Goal: Task Accomplishment & Management: Use online tool/utility

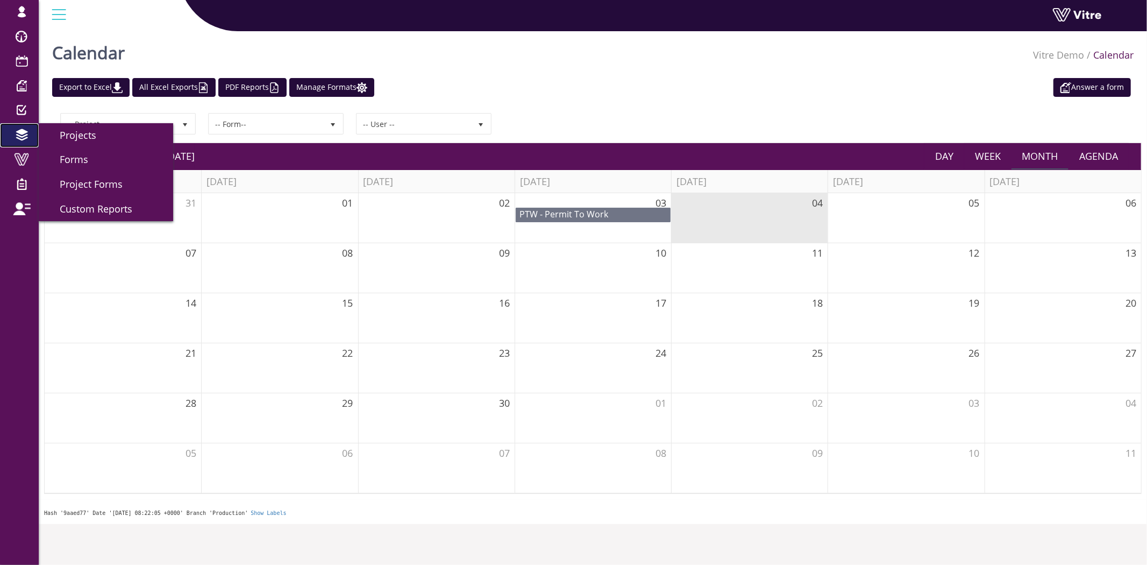
click at [19, 133] on span at bounding box center [21, 135] width 27 height 13
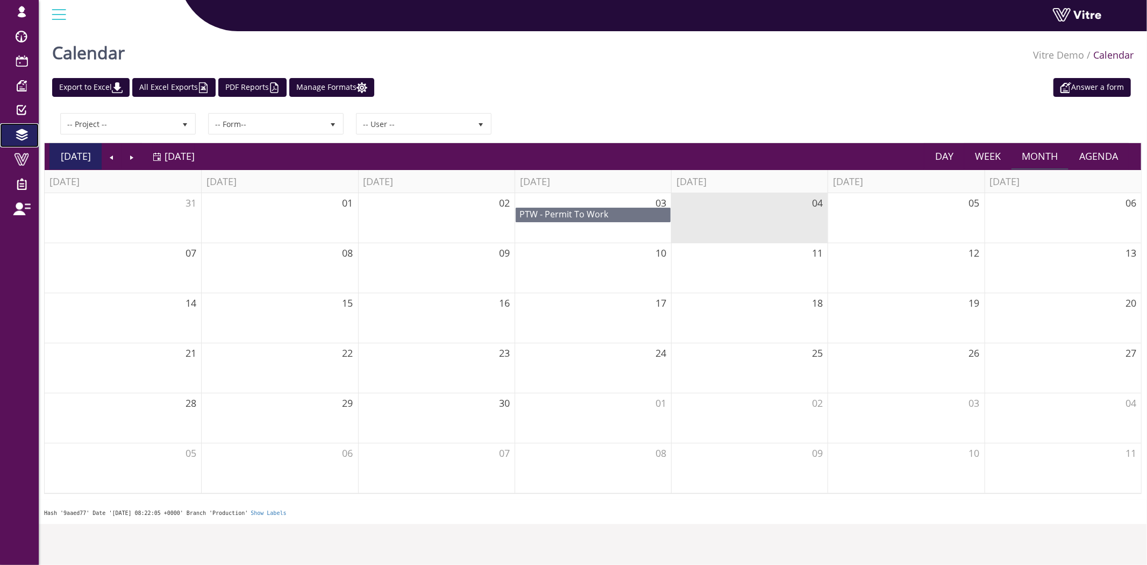
click at [49, 157] on li "Today" at bounding box center [75, 156] width 52 height 26
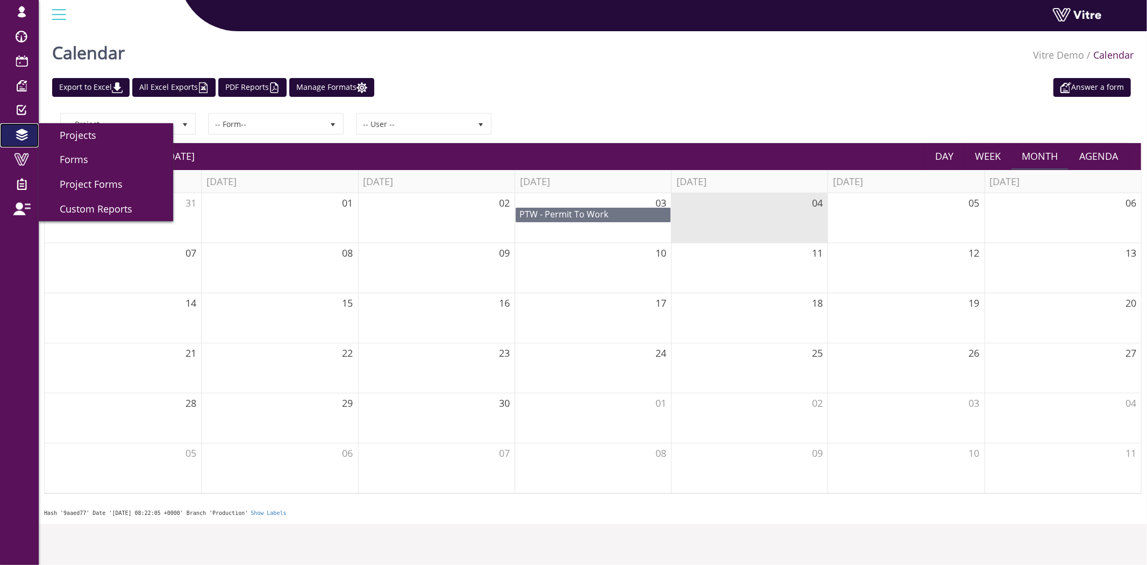
click at [27, 137] on span at bounding box center [21, 135] width 27 height 13
click at [66, 159] on span "Forms" at bounding box center [67, 159] width 41 height 13
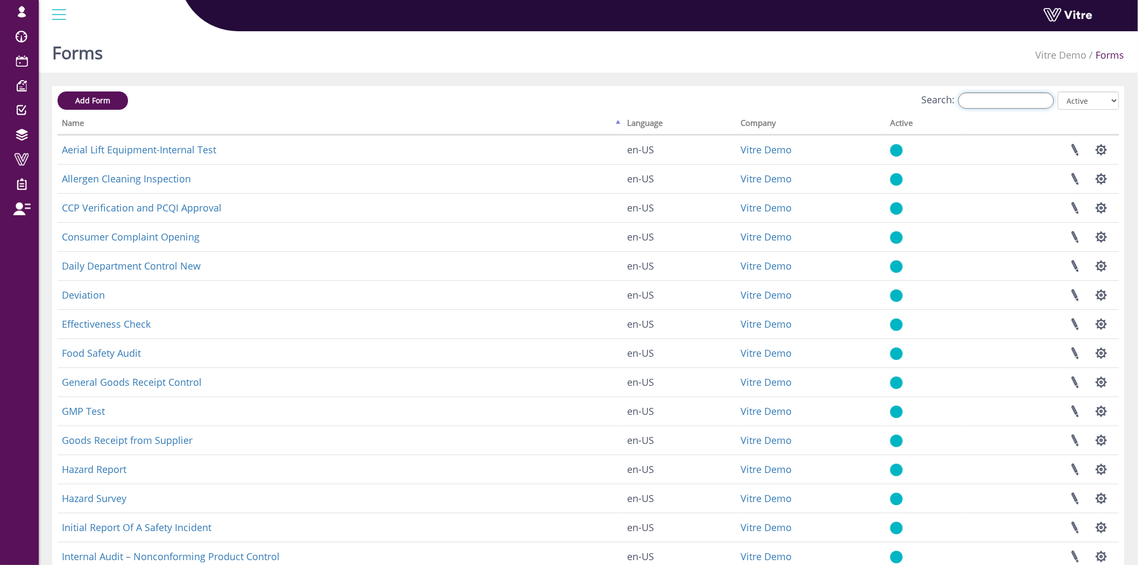
click at [1002, 100] on input "Search:" at bounding box center [1007, 101] width 96 height 16
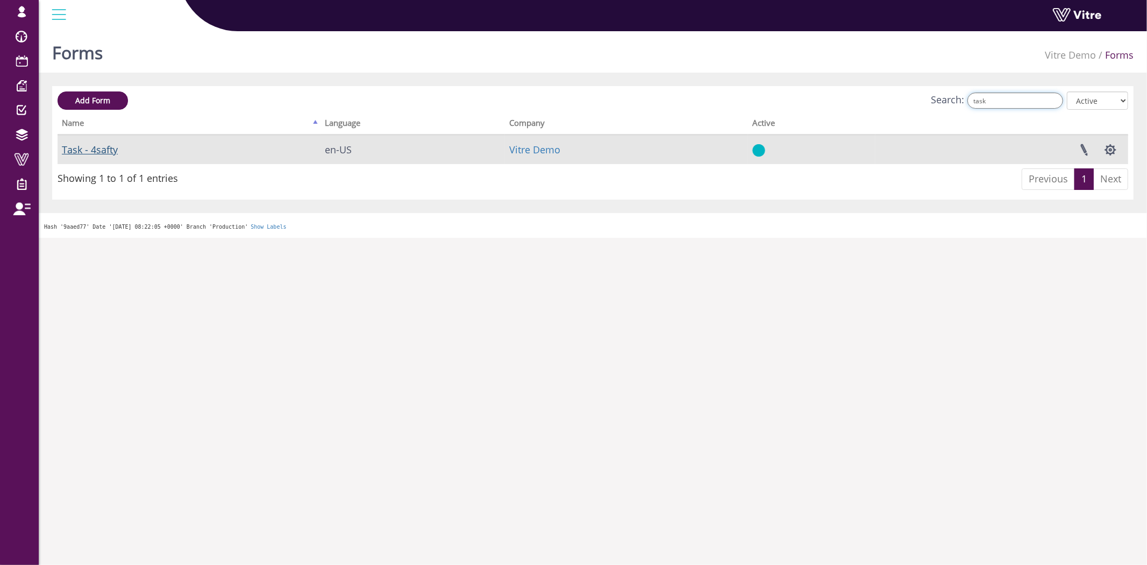
type input "task"
click at [88, 150] on link "Task - 4safty" at bounding box center [90, 149] width 56 height 13
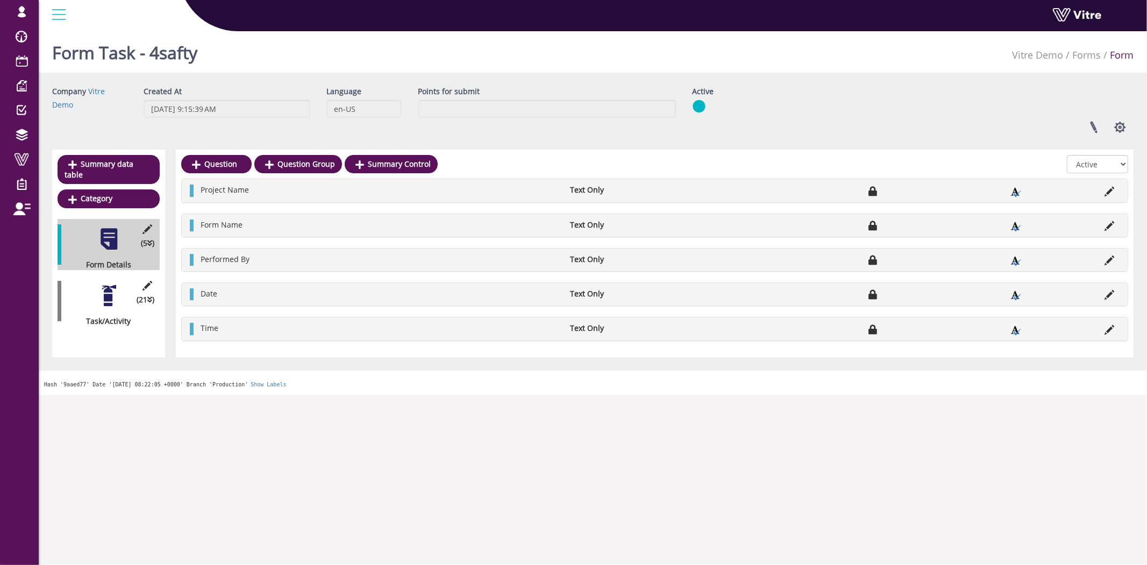
click at [112, 283] on div at bounding box center [109, 295] width 24 height 24
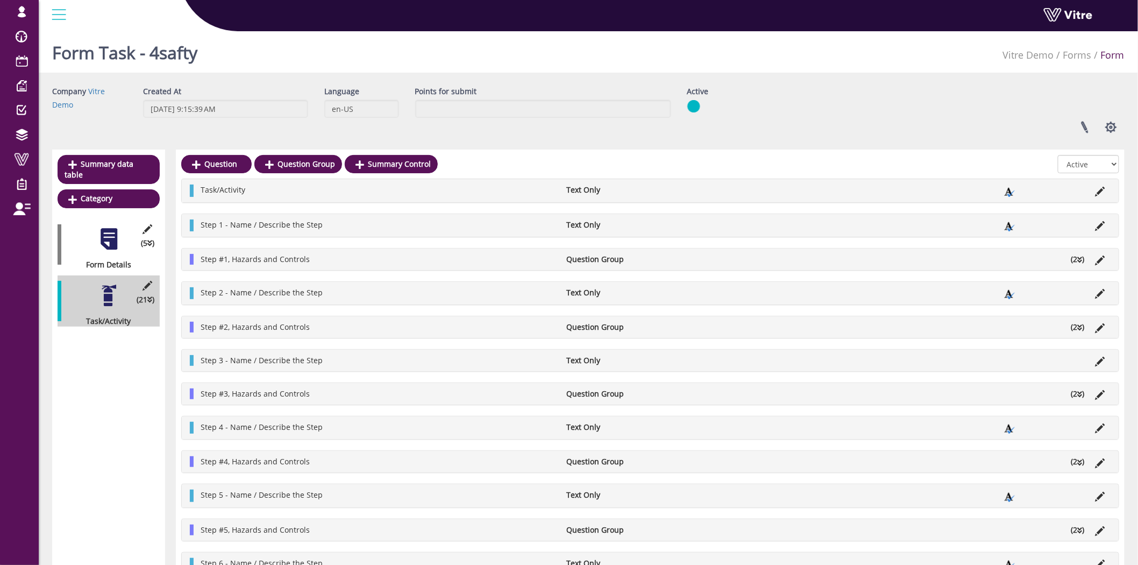
click at [1075, 261] on li "(2 )" at bounding box center [1078, 259] width 24 height 11
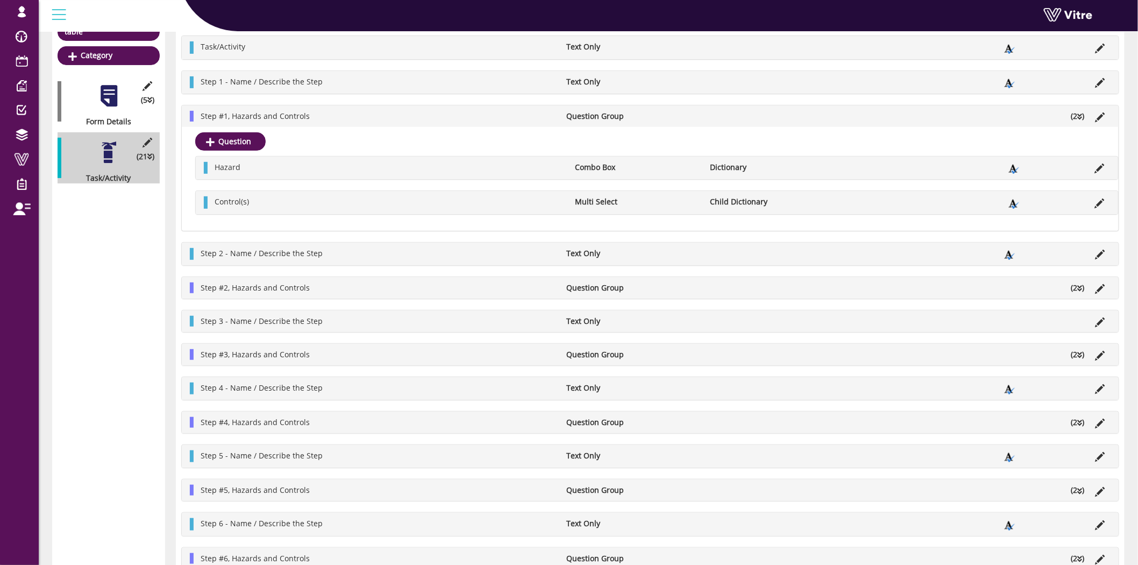
scroll to position [179, 0]
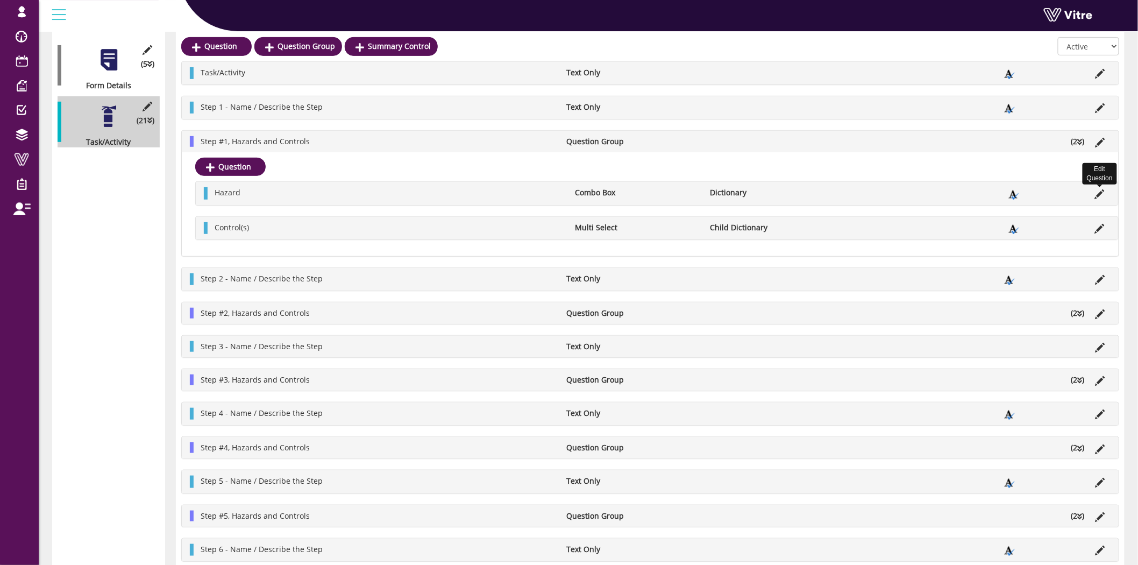
click at [1098, 191] on icon at bounding box center [1100, 194] width 10 height 10
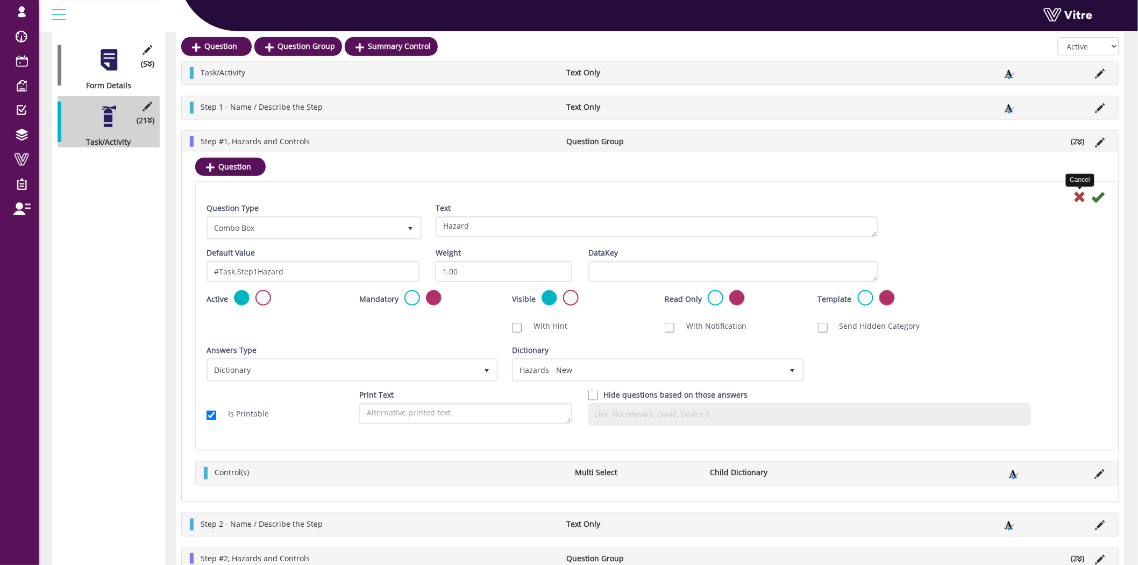
click at [1079, 195] on icon at bounding box center [1080, 196] width 13 height 13
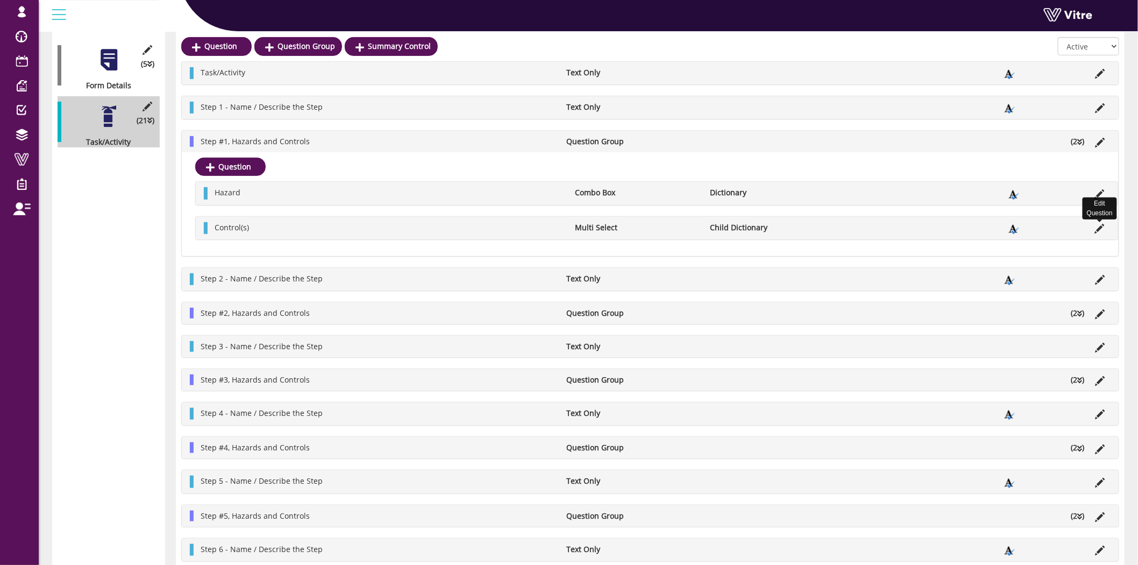
click at [1096, 229] on icon at bounding box center [1100, 229] width 10 height 10
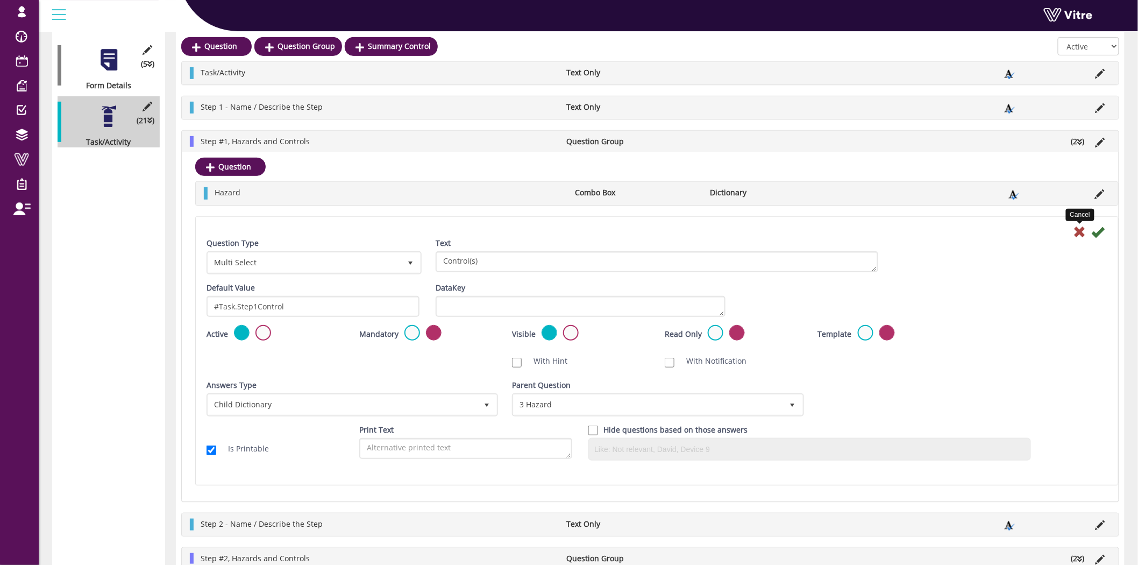
click at [1080, 235] on icon at bounding box center [1080, 231] width 13 height 13
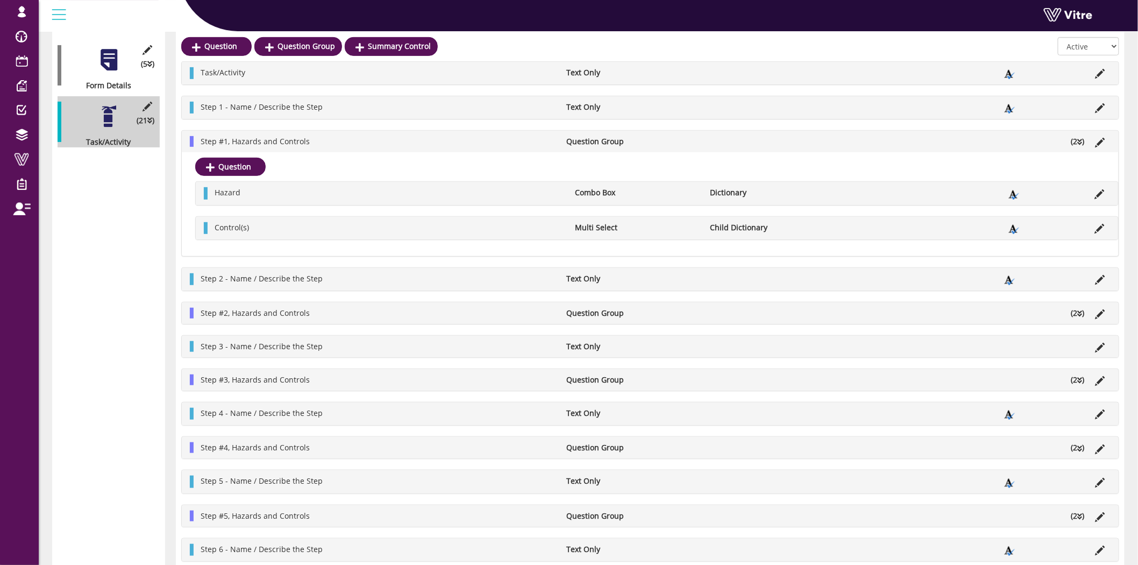
click at [1079, 314] on icon at bounding box center [1080, 314] width 5 height 8
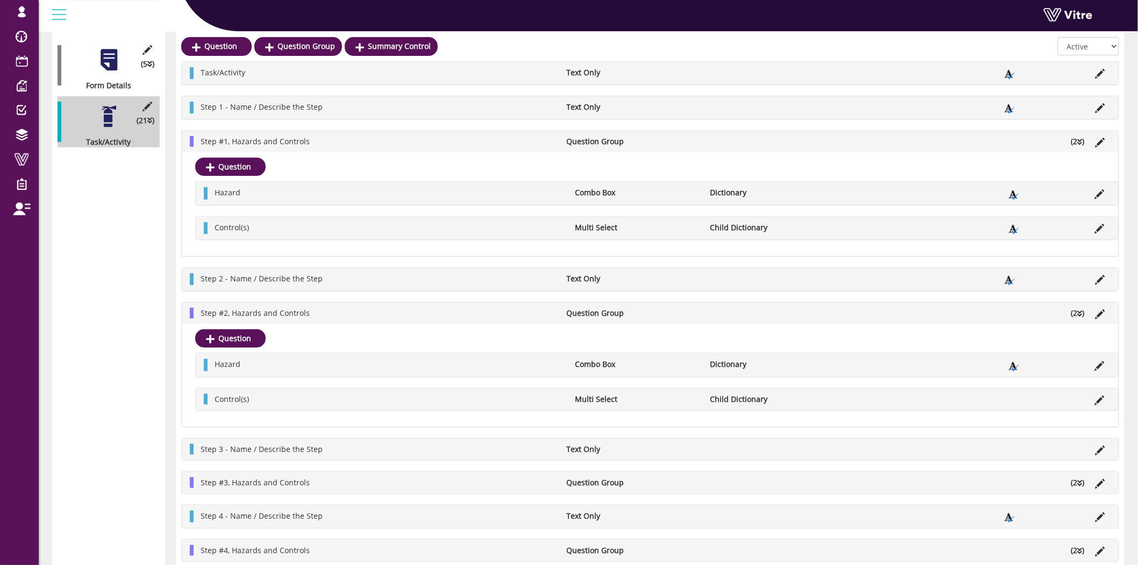
click at [1090, 364] on li "Edit Question" at bounding box center [1100, 364] width 20 height 11
click at [1095, 366] on icon at bounding box center [1100, 366] width 10 height 10
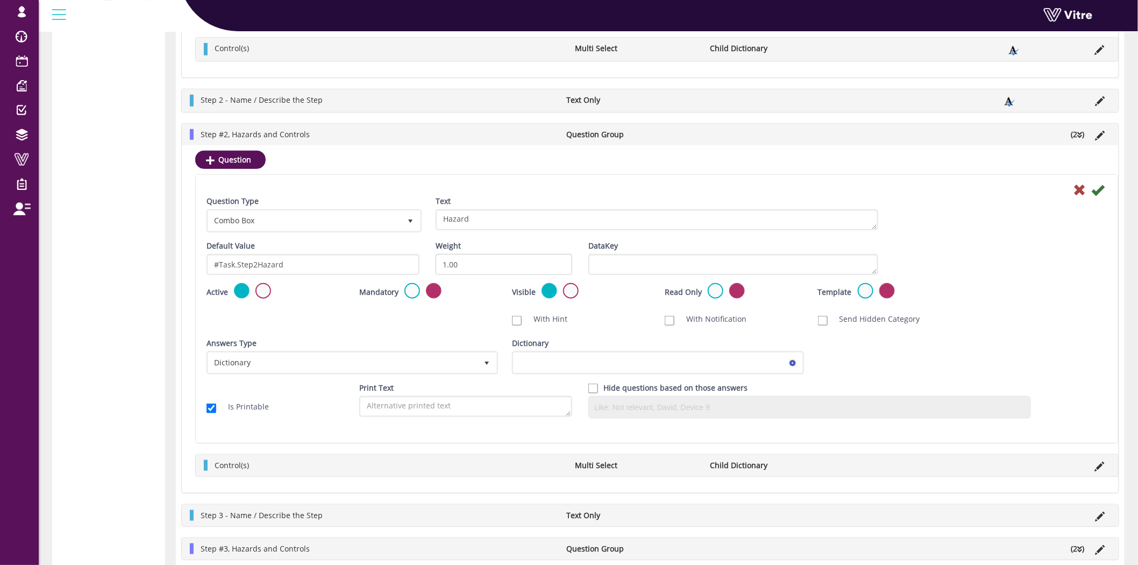
scroll to position [299, 0]
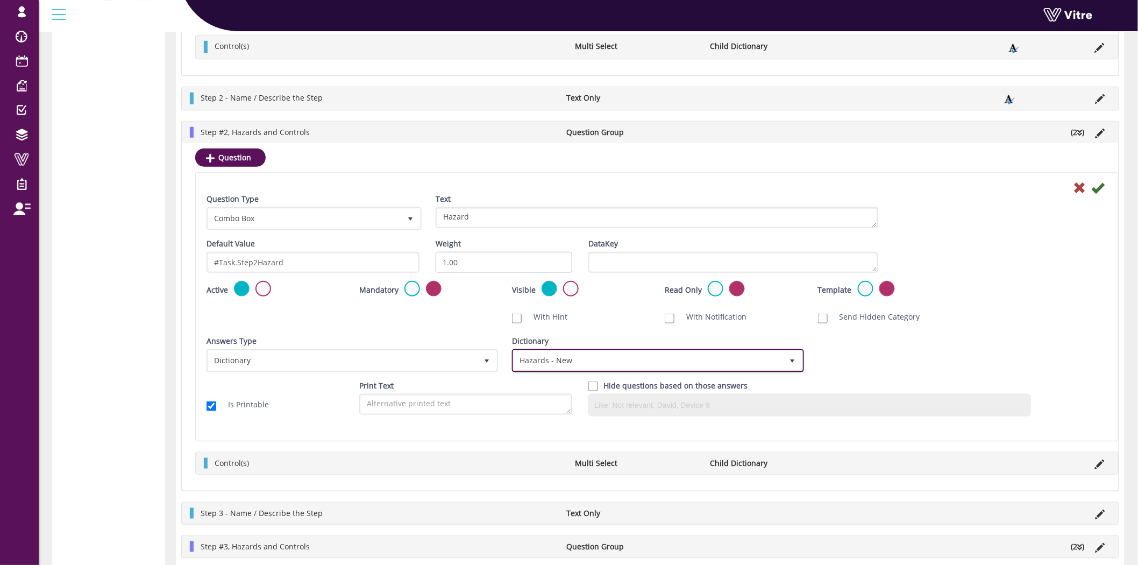
click at [700, 362] on span "Hazards - New" at bounding box center [648, 360] width 269 height 19
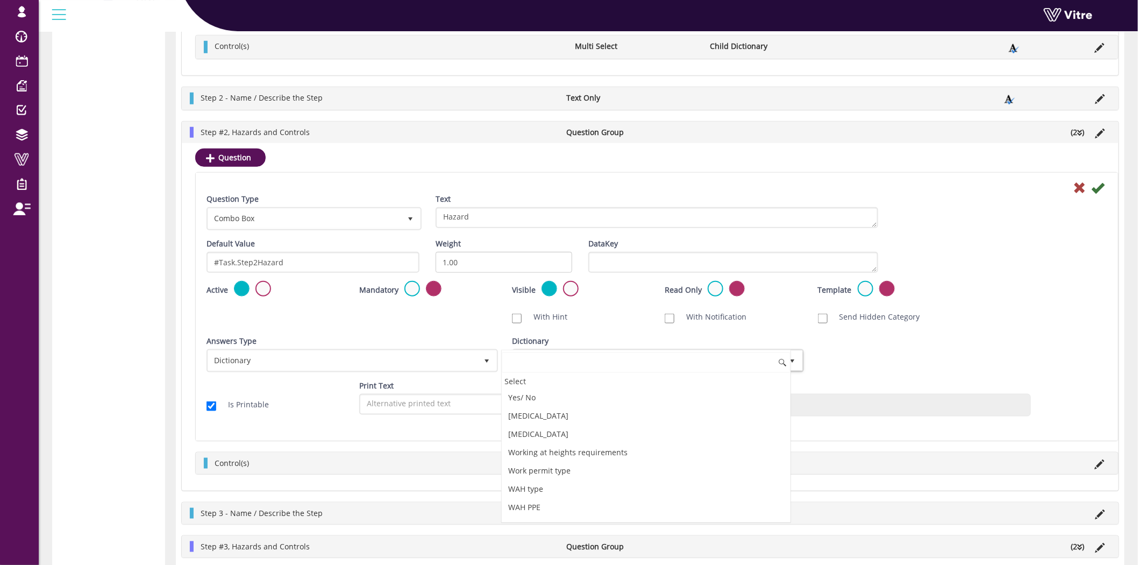
scroll to position [236, 0]
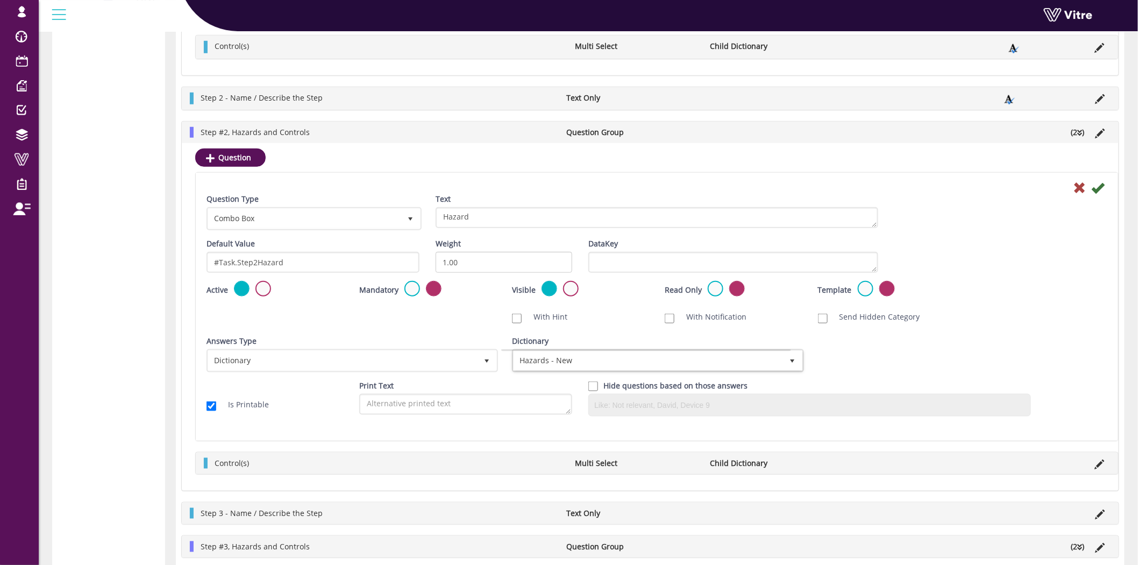
click at [962, 362] on div "Answers Type Dictionary 1 Answers Type Dictionary 1 Module Select Form Context …" at bounding box center [656, 358] width 917 height 45
click at [985, 320] on div "Scan NFC Must scan With Hint With Notification Send Hidden Category No Image Op…" at bounding box center [656, 317] width 917 height 22
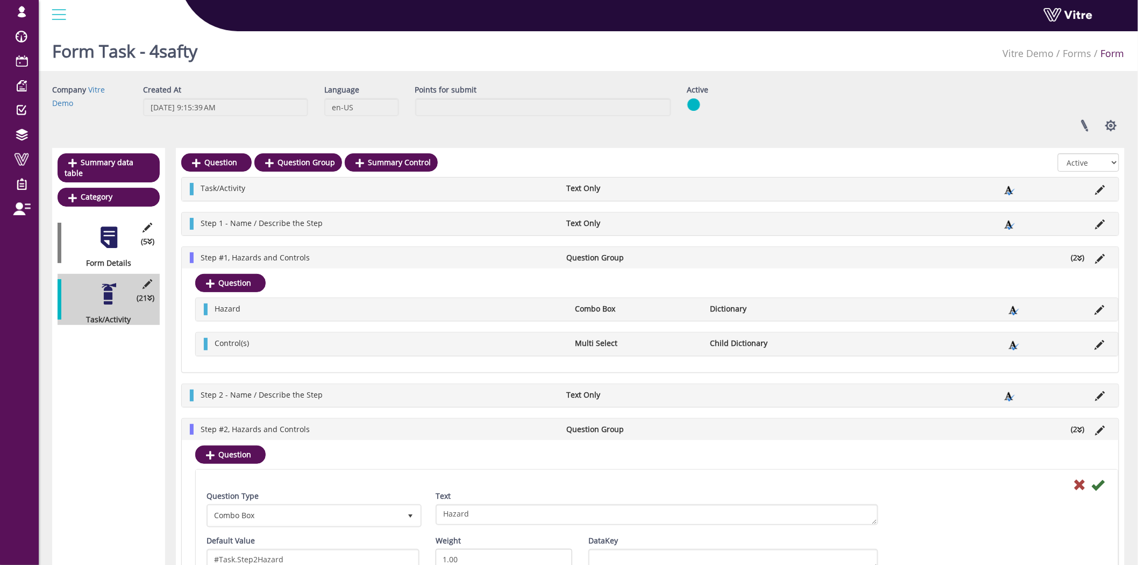
scroll to position [0, 0]
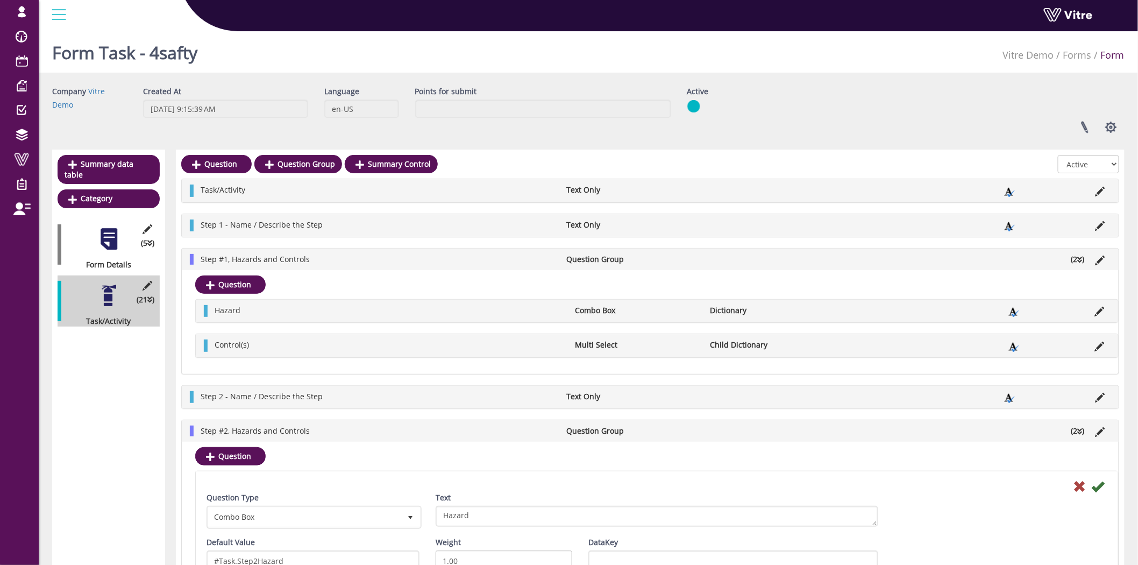
click at [1081, 261] on icon at bounding box center [1080, 260] width 5 height 8
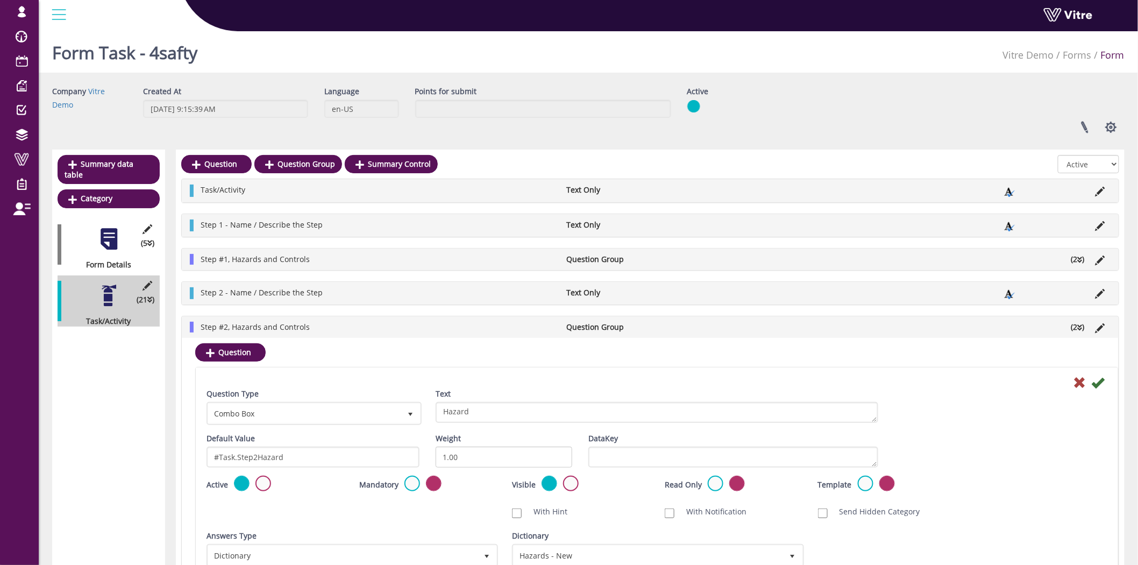
click at [1081, 261] on icon at bounding box center [1080, 260] width 5 height 8
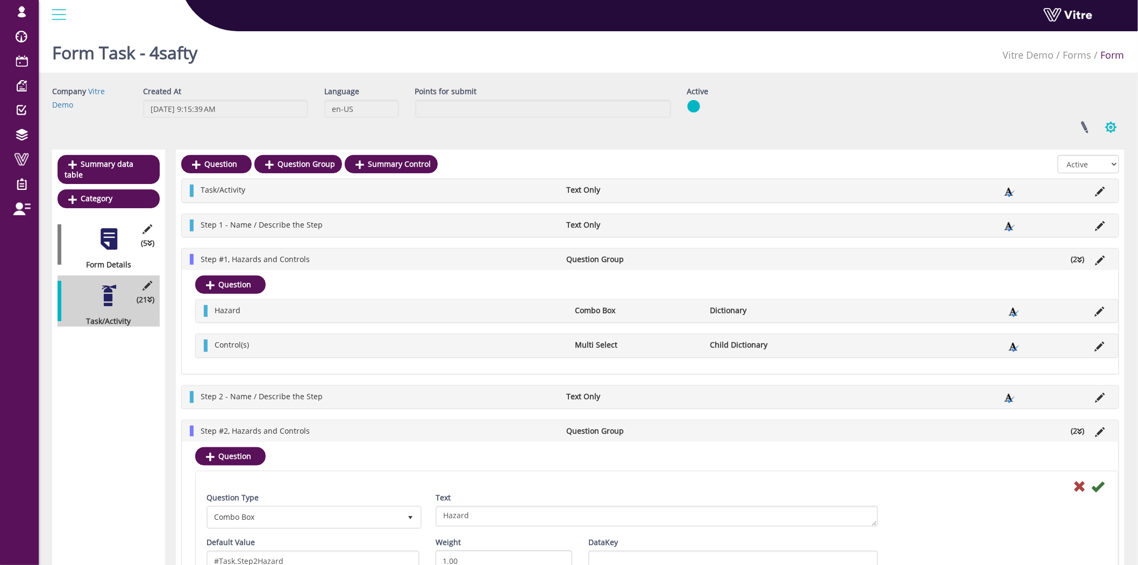
click at [1111, 122] on button "button" at bounding box center [1111, 127] width 27 height 29
click at [1081, 210] on link "Clone Form Category" at bounding box center [1075, 209] width 98 height 14
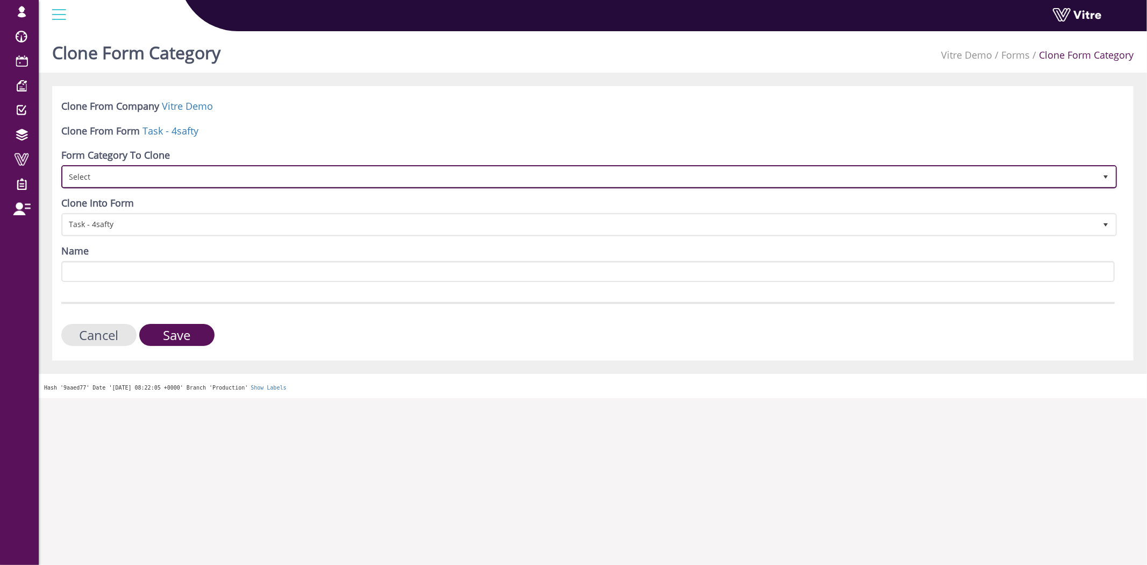
click at [133, 181] on span "Select" at bounding box center [579, 176] width 1033 height 19
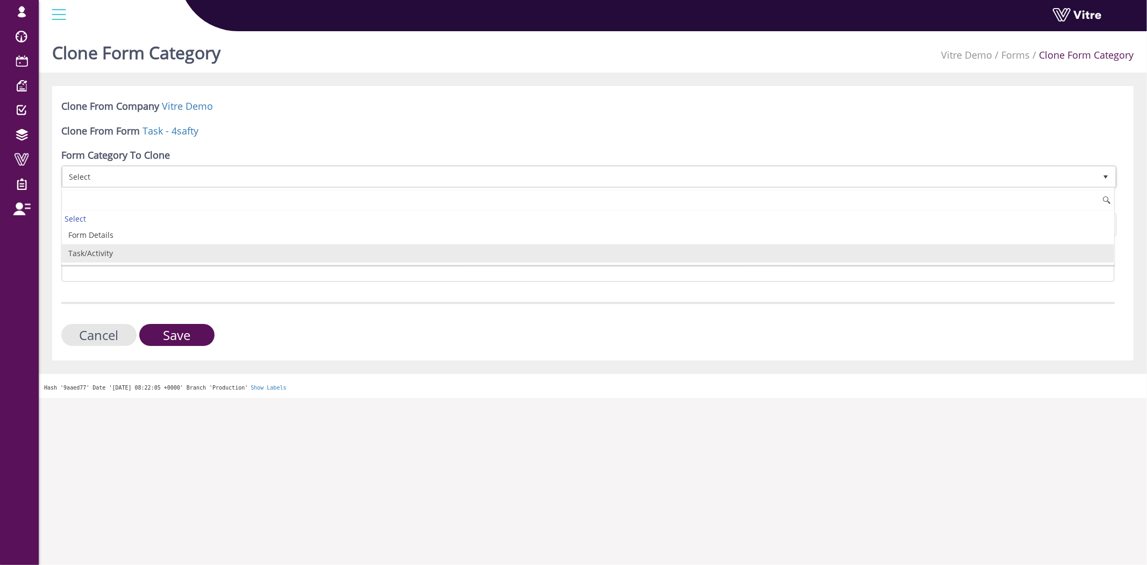
click at [109, 253] on li "Task/Activity" at bounding box center [588, 253] width 1053 height 18
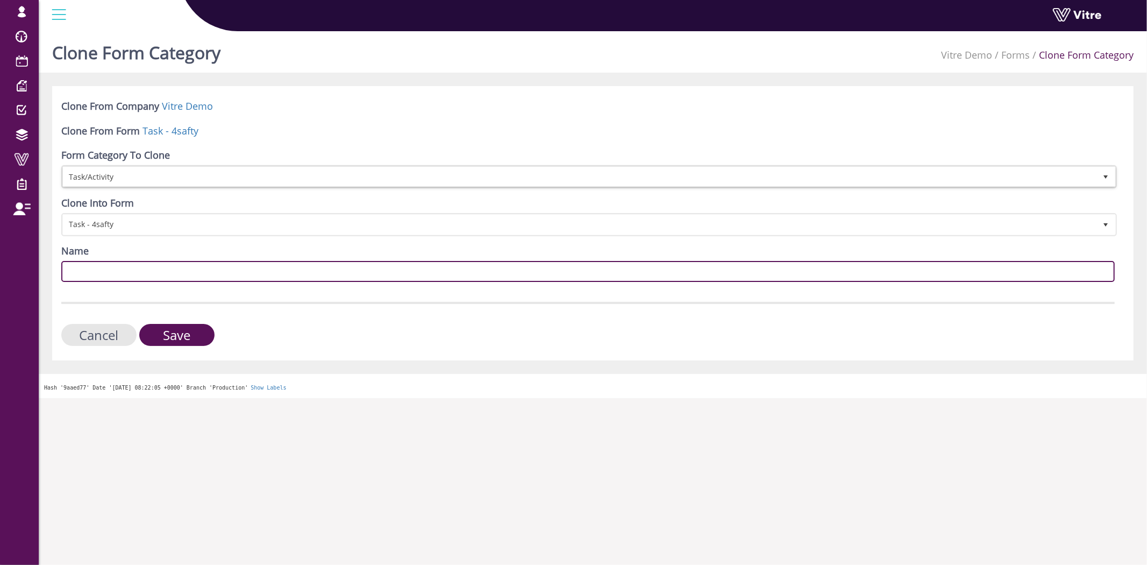
click at [107, 265] on input "Name" at bounding box center [588, 271] width 1054 height 21
type input "p"
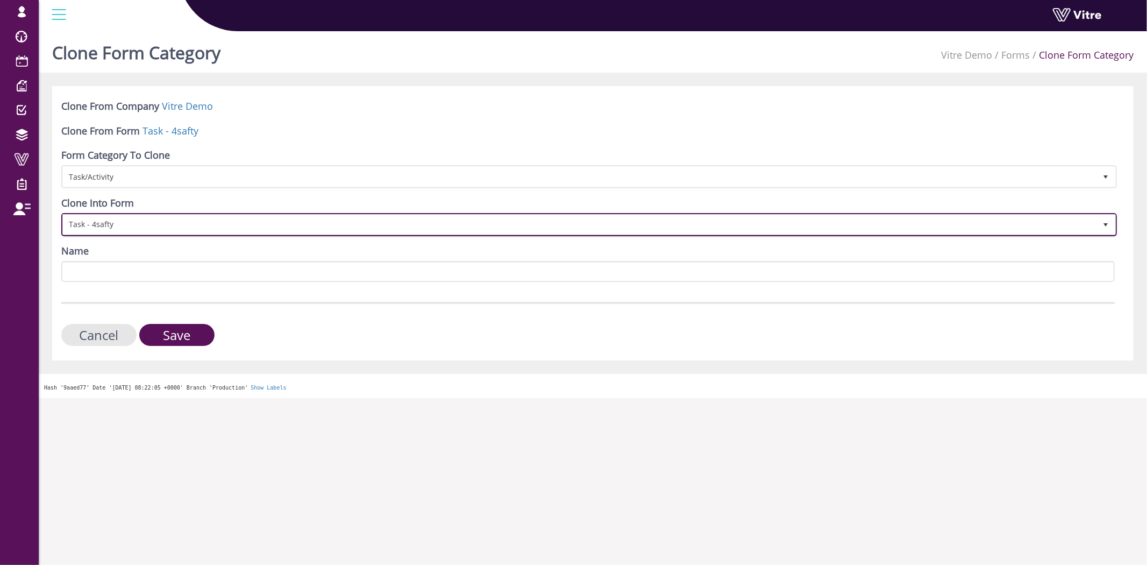
click at [111, 219] on span "Task - 4safty" at bounding box center [579, 224] width 1033 height 19
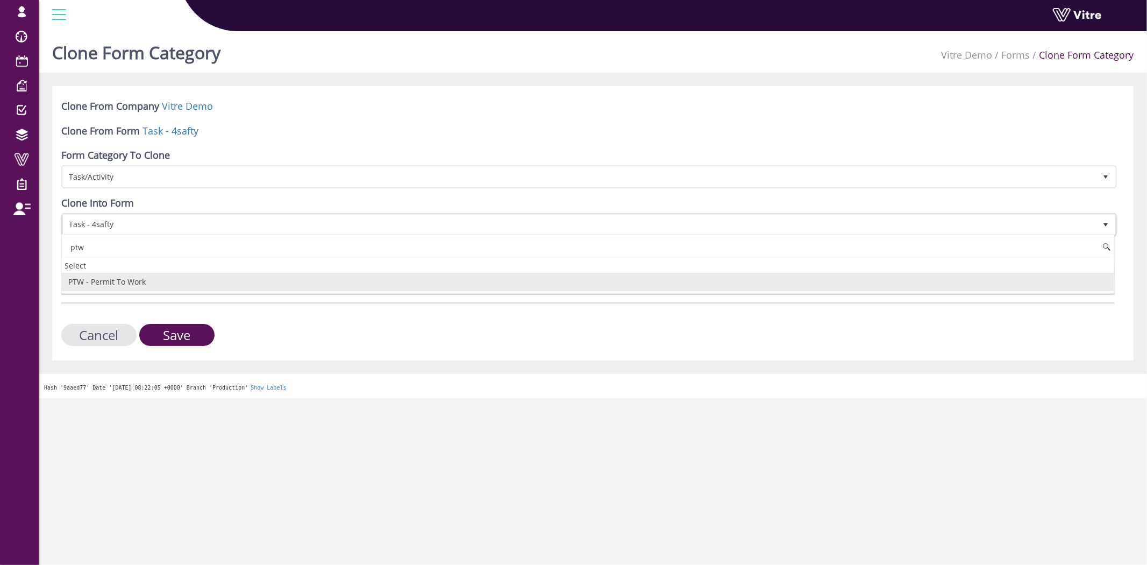
click at [103, 281] on li "PTW - Permit To Work" at bounding box center [588, 282] width 1053 height 18
type input "ptw"
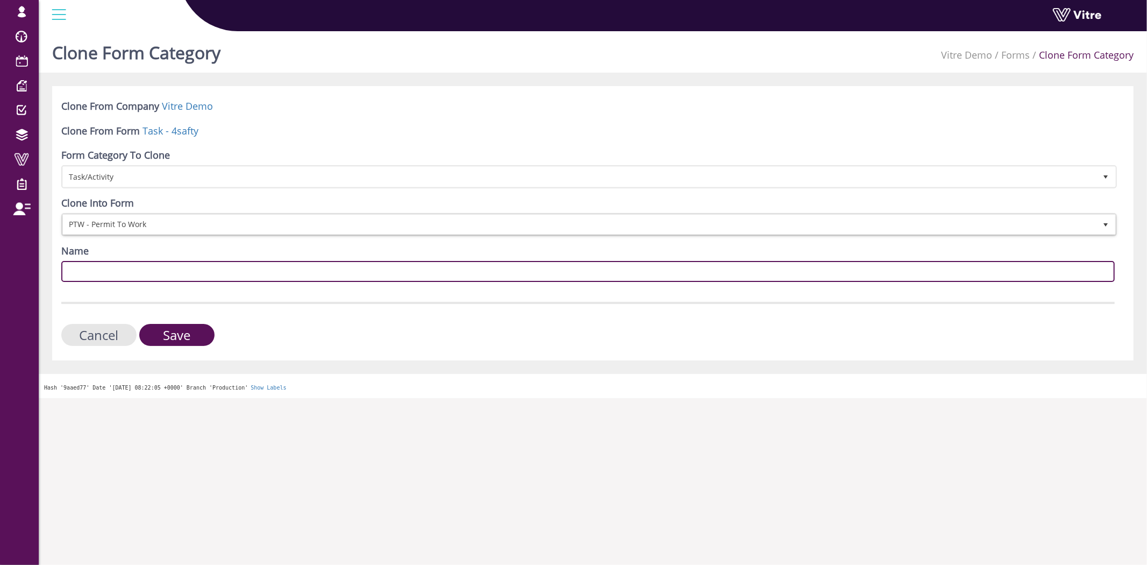
click at [115, 277] on input "Name" at bounding box center [588, 271] width 1054 height 21
click at [65, 267] on input "task" at bounding box center [588, 271] width 1054 height 21
type input "Task"
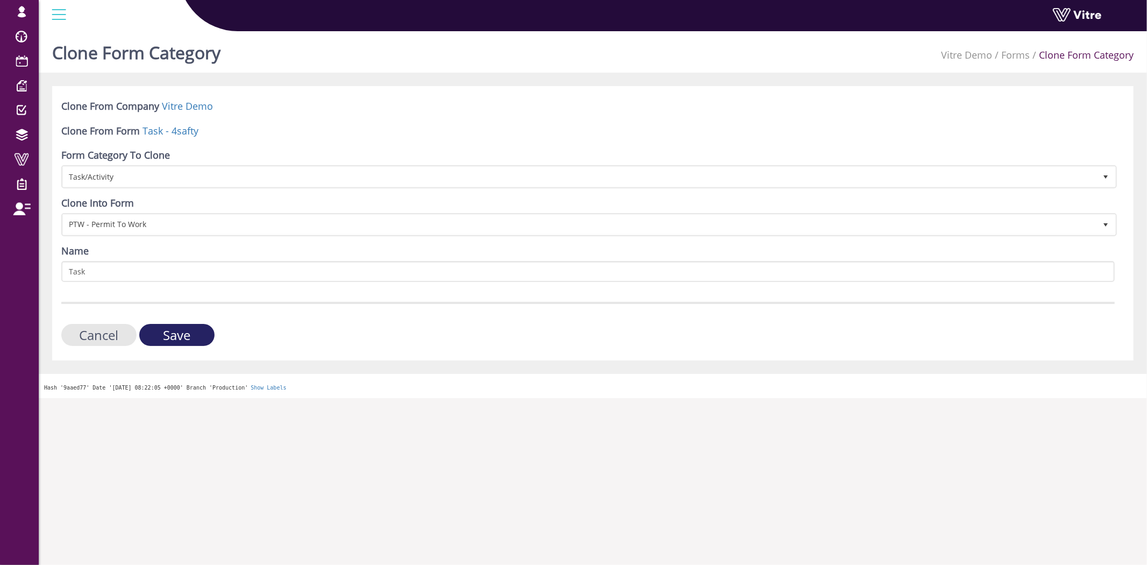
click at [186, 337] on input "Save" at bounding box center [176, 335] width 75 height 22
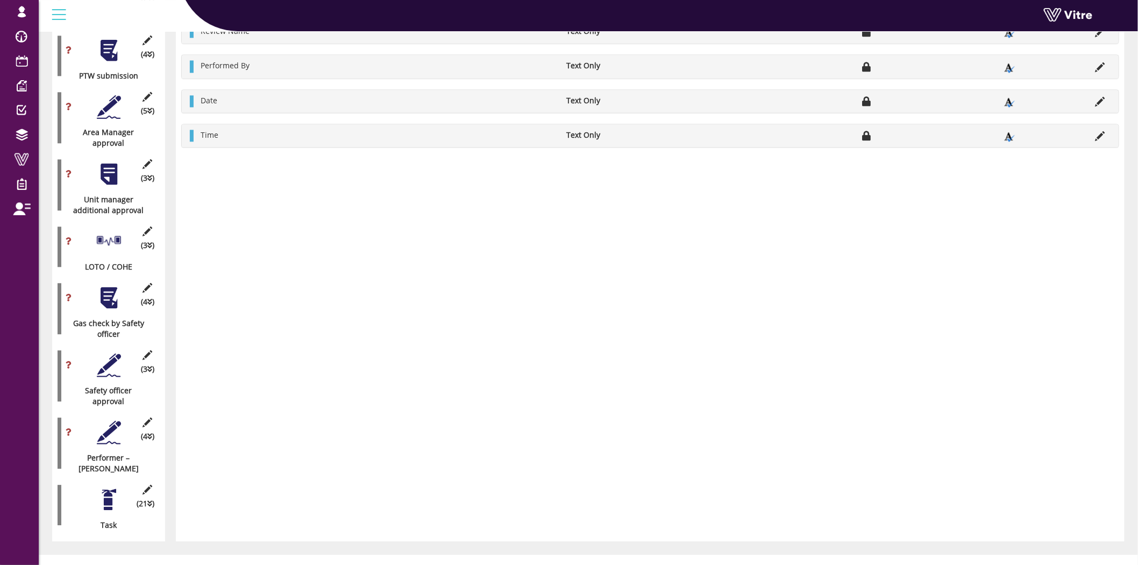
scroll to position [969, 0]
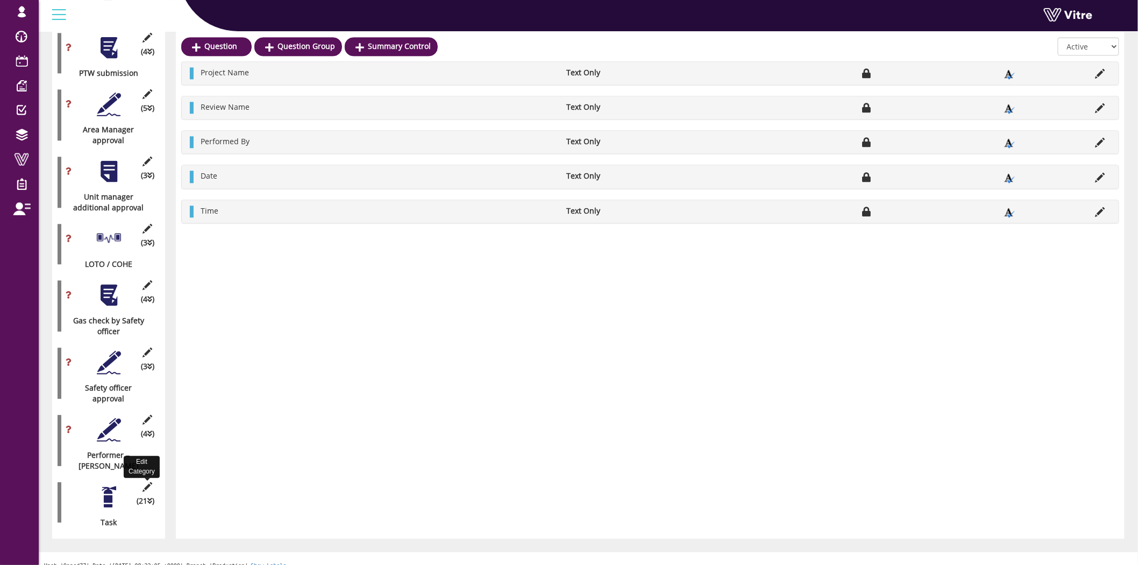
click at [147, 482] on icon at bounding box center [147, 487] width 13 height 10
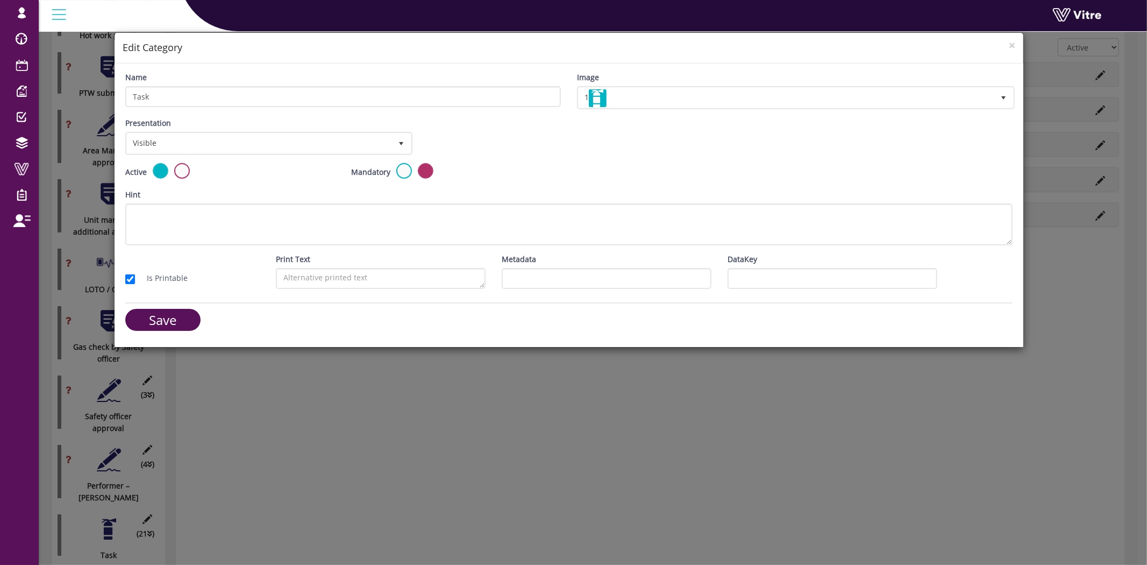
click at [56, 500] on div "× Edit Category Name Task Image 1 1 Presentation Visible 0 Set Duration Minutes…" at bounding box center [573, 282] width 1147 height 565
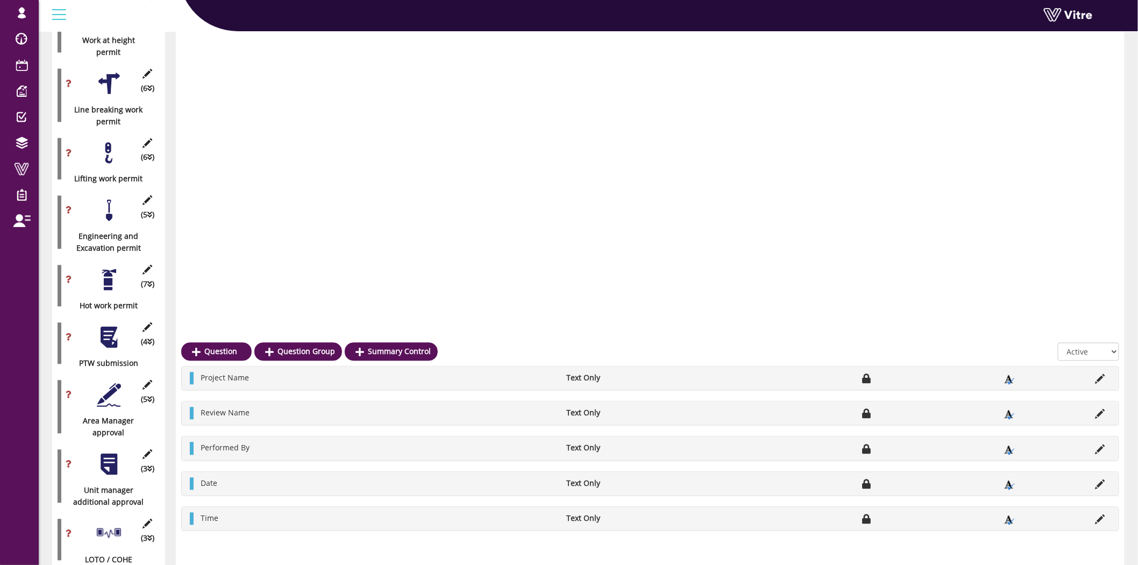
scroll to position [1003, 0]
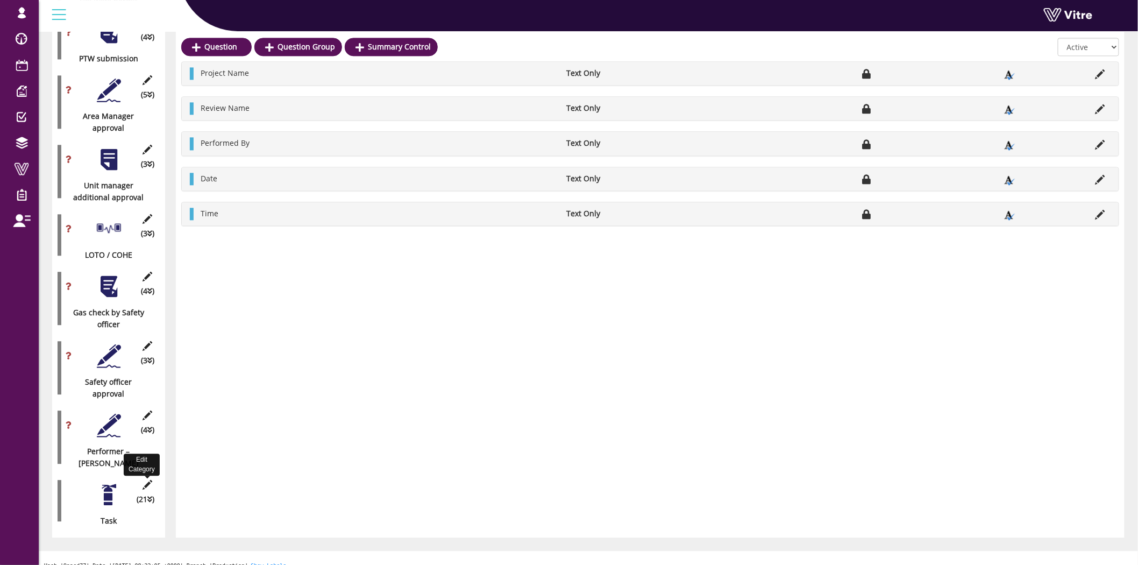
click at [150, 480] on icon at bounding box center [147, 485] width 13 height 10
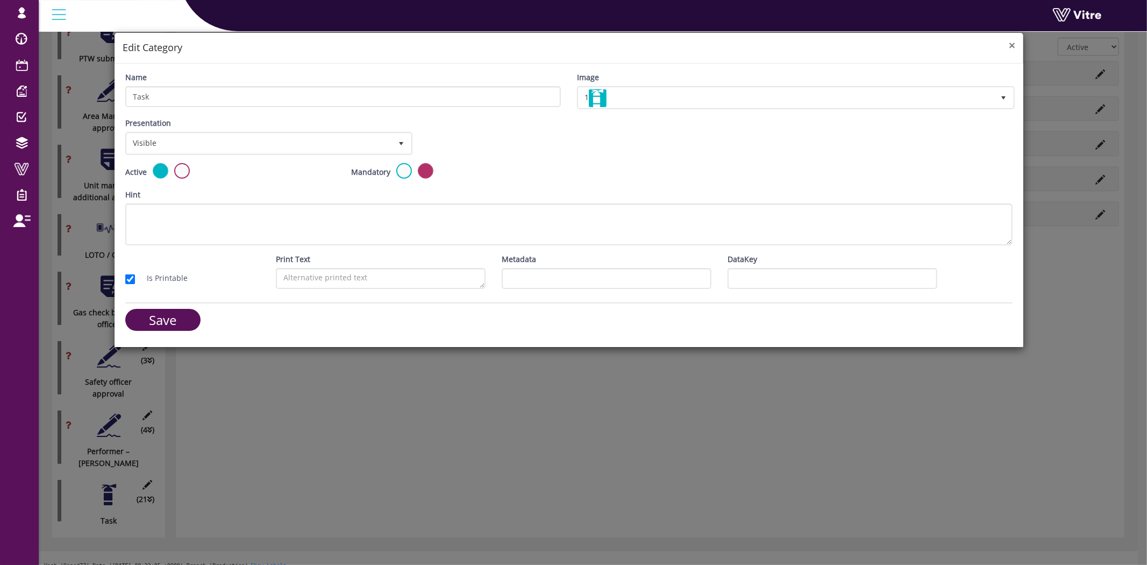
click at [1013, 46] on span "×" at bounding box center [1012, 45] width 6 height 15
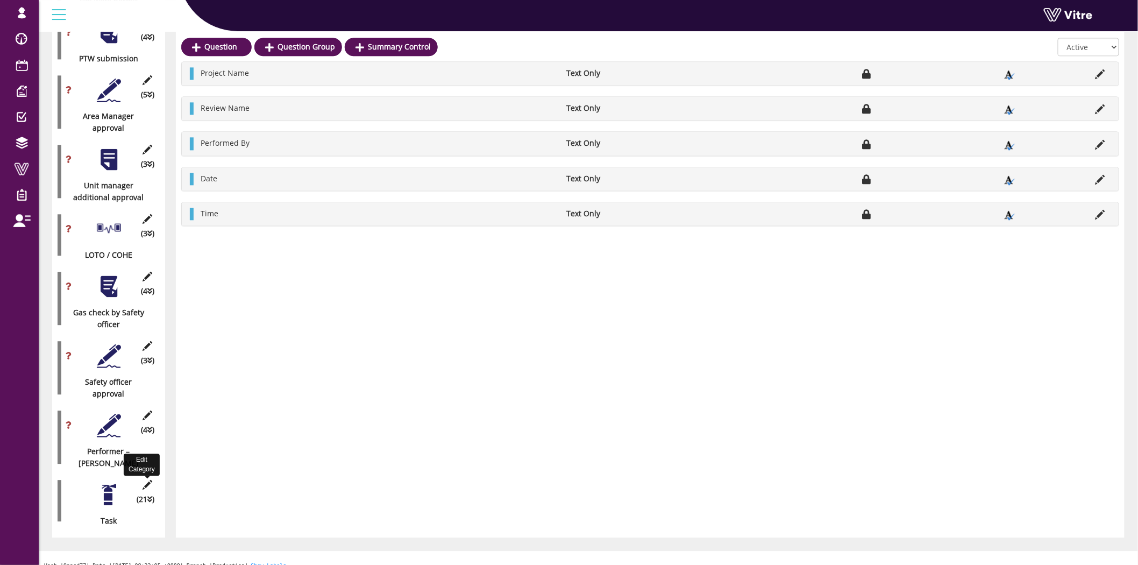
click at [143, 480] on icon at bounding box center [147, 485] width 13 height 10
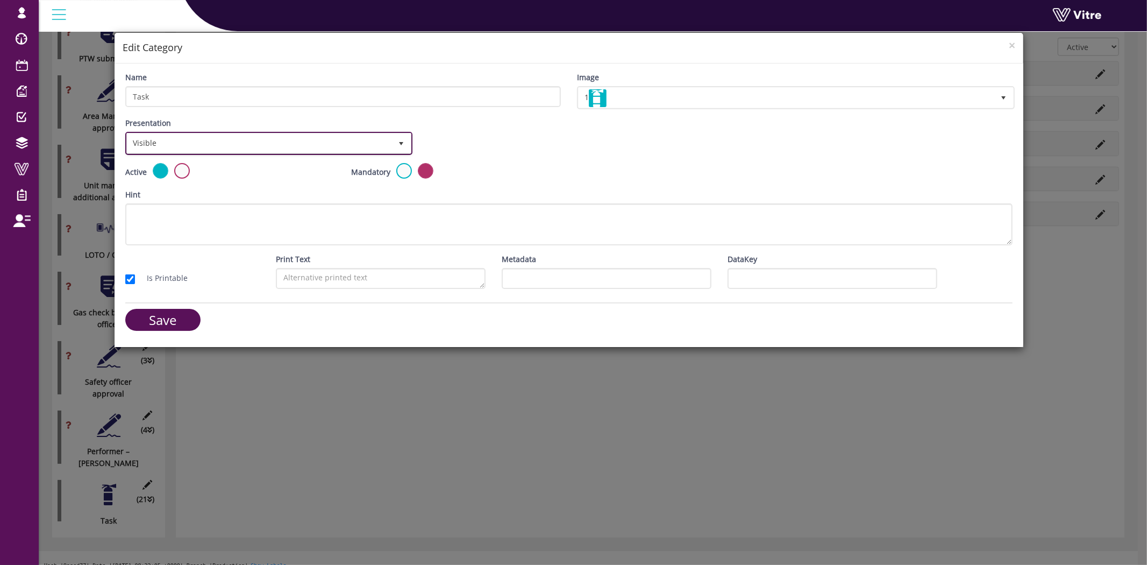
click at [279, 139] on span "Visible" at bounding box center [259, 142] width 265 height 19
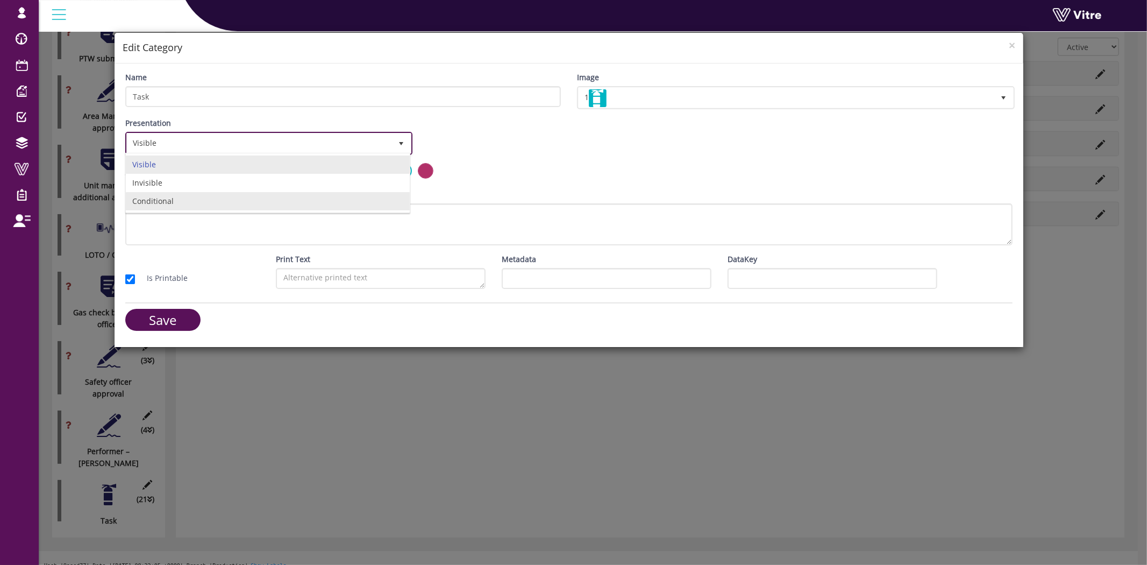
click at [243, 196] on li "Conditional" at bounding box center [268, 201] width 284 height 18
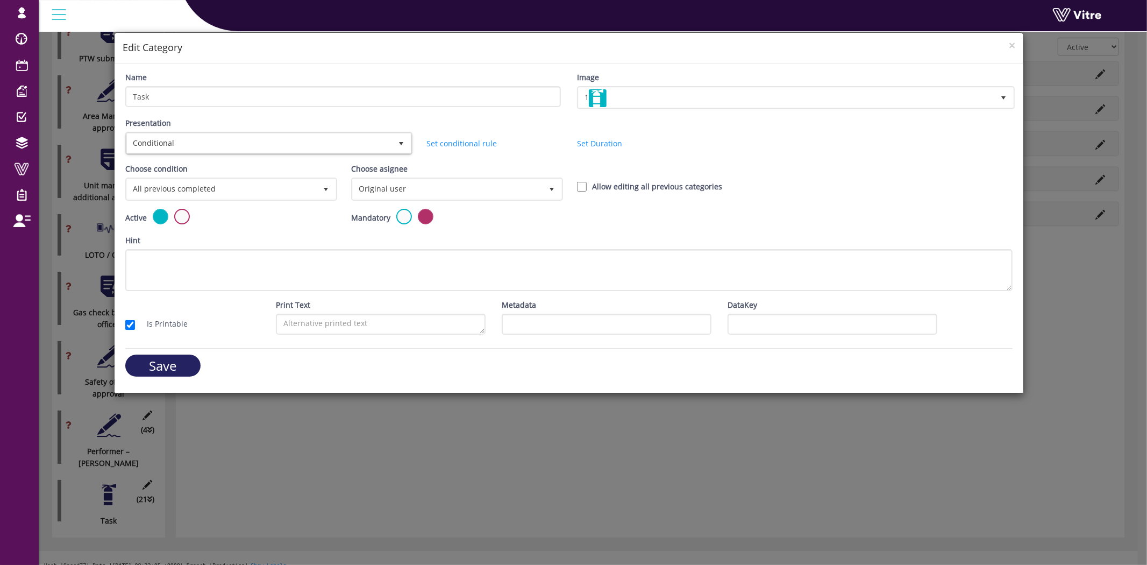
click at [165, 354] on input "Save" at bounding box center [162, 365] width 75 height 22
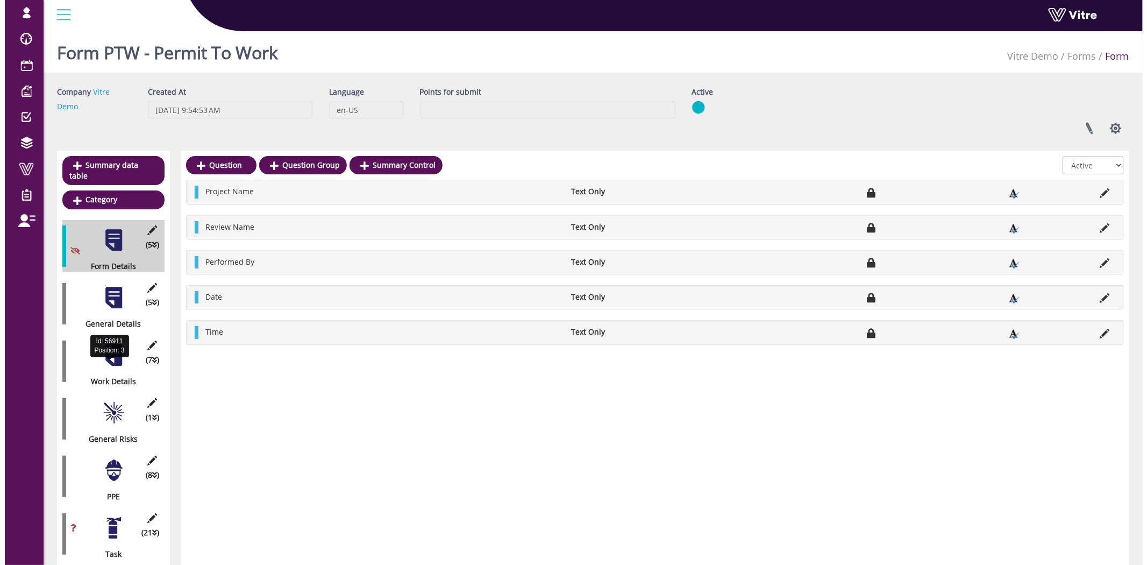
scroll to position [179, 0]
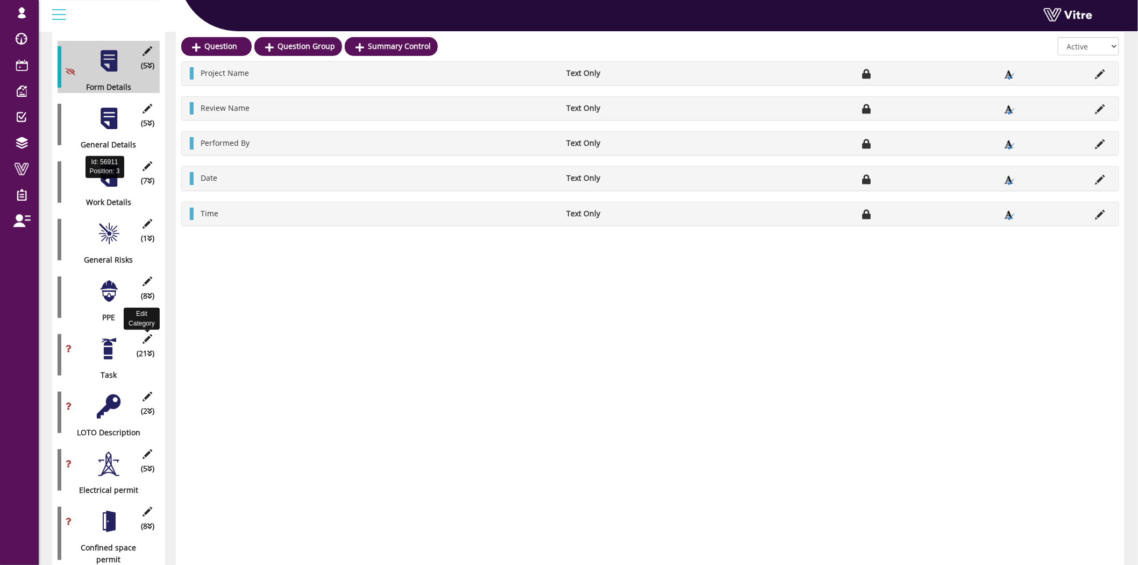
click at [151, 334] on icon at bounding box center [147, 339] width 13 height 10
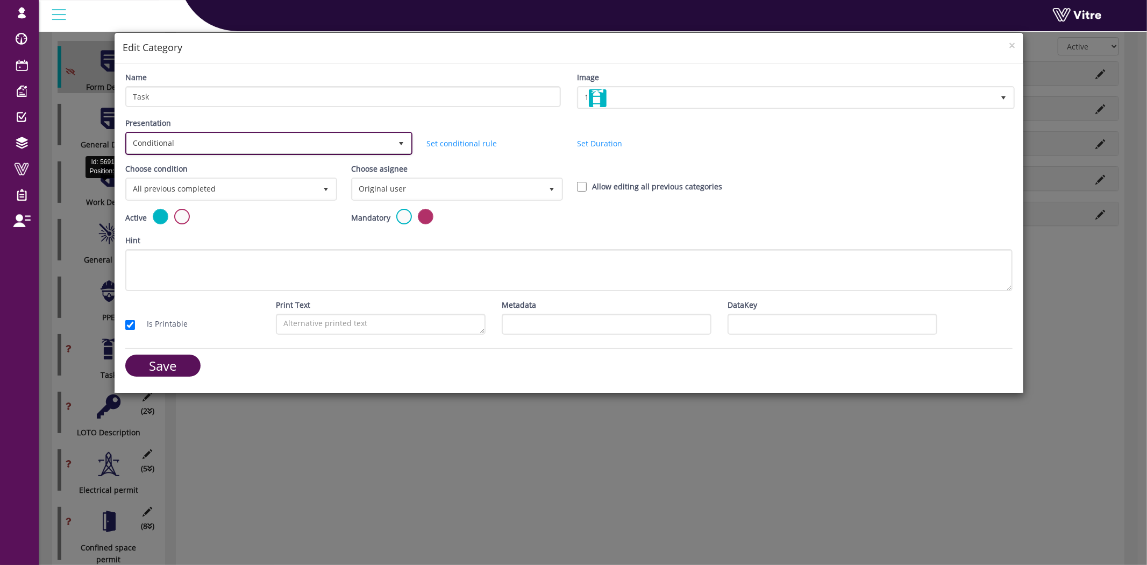
click at [201, 139] on span "Conditional" at bounding box center [259, 142] width 265 height 19
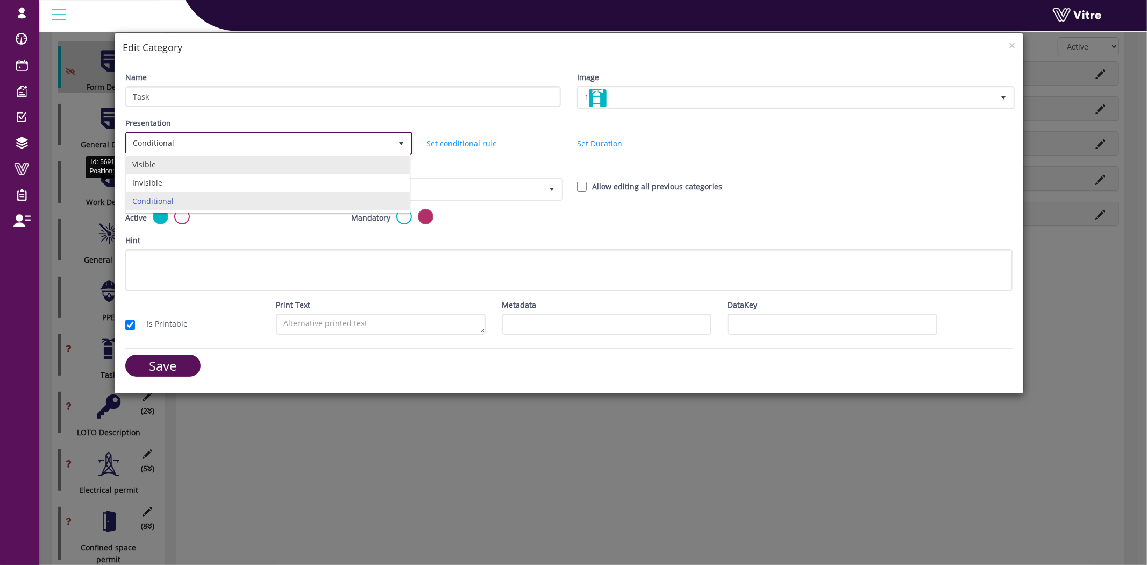
click at [197, 171] on li "Visible" at bounding box center [268, 164] width 284 height 18
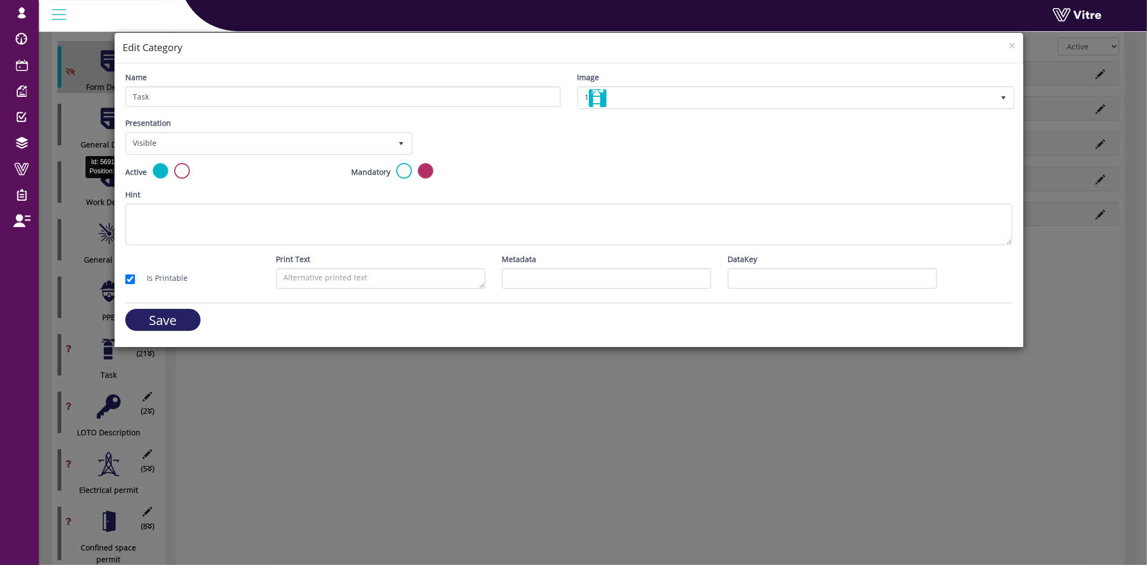
click at [170, 319] on input "Save" at bounding box center [162, 320] width 75 height 22
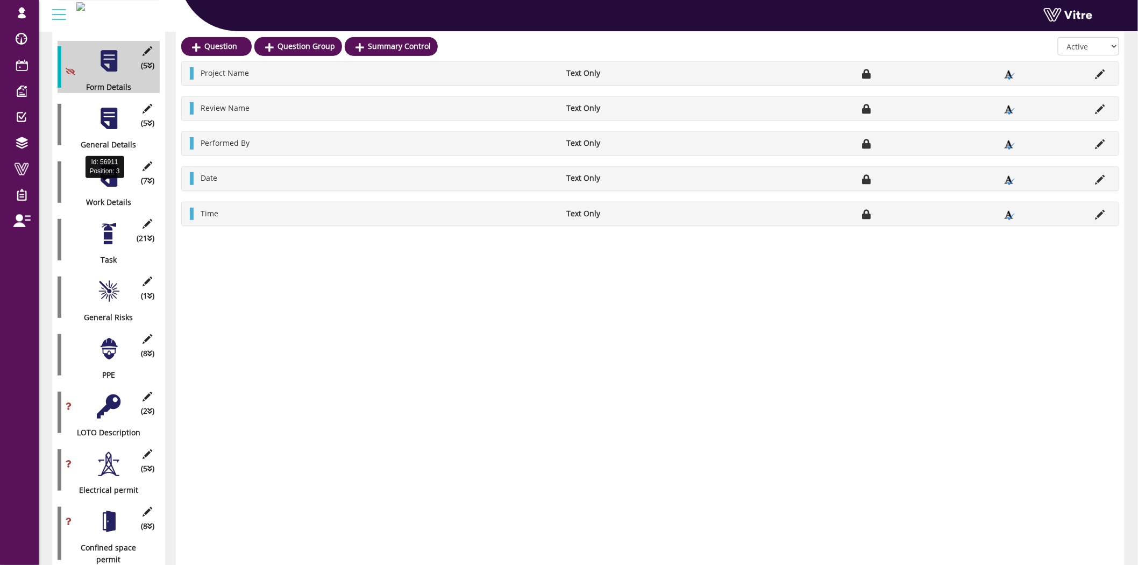
click at [148, 219] on icon at bounding box center [147, 224] width 13 height 10
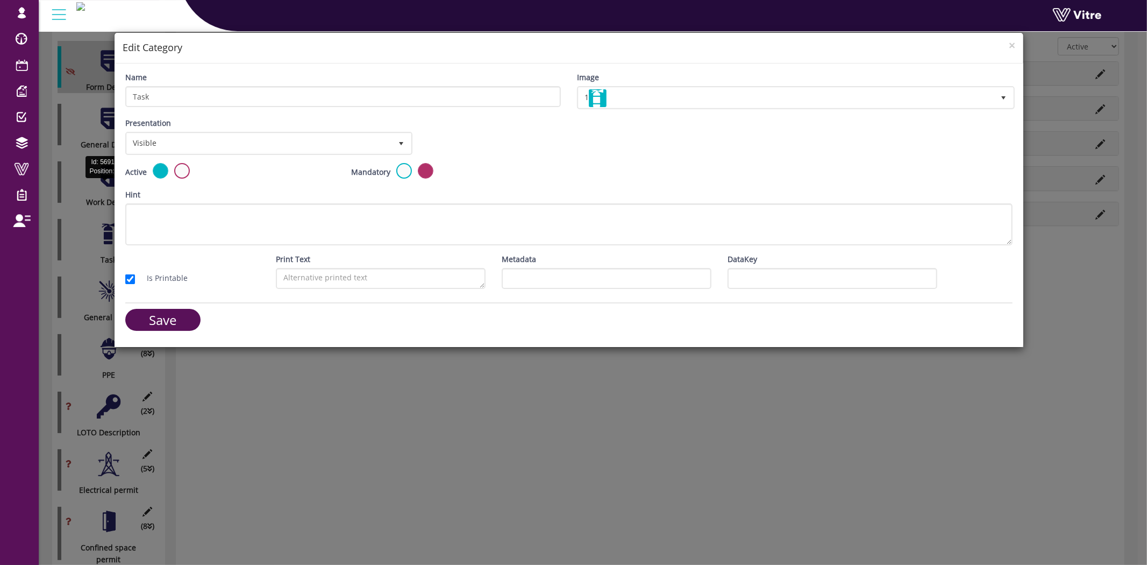
click at [1008, 45] on h4 "Edit Category" at bounding box center [569, 48] width 893 height 14
click at [1015, 46] on span "×" at bounding box center [1012, 45] width 6 height 15
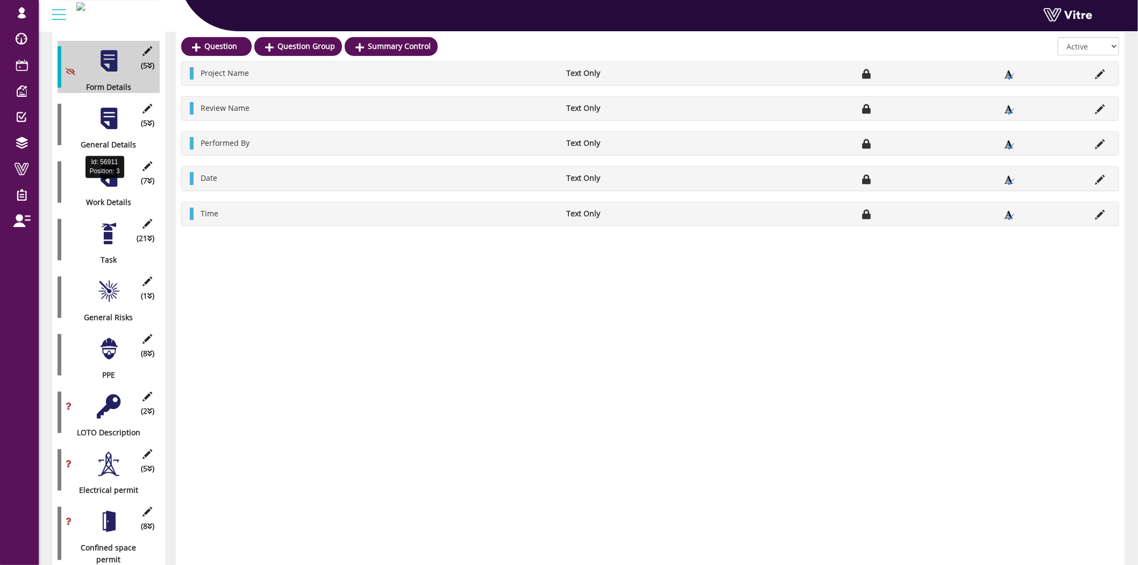
click at [108, 229] on div at bounding box center [109, 234] width 24 height 24
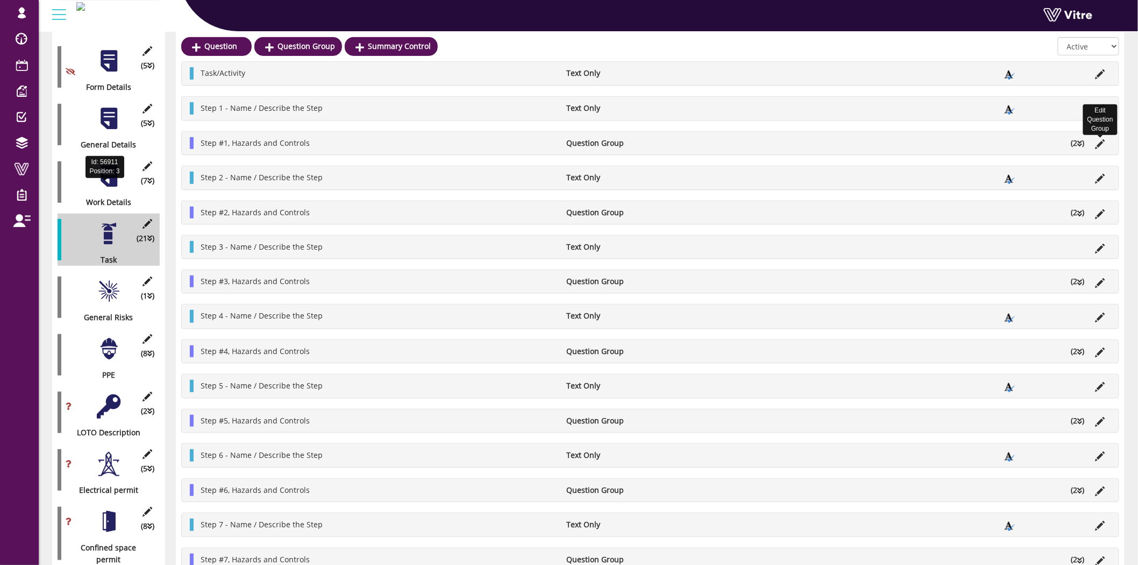
click at [1101, 144] on icon at bounding box center [1101, 144] width 10 height 10
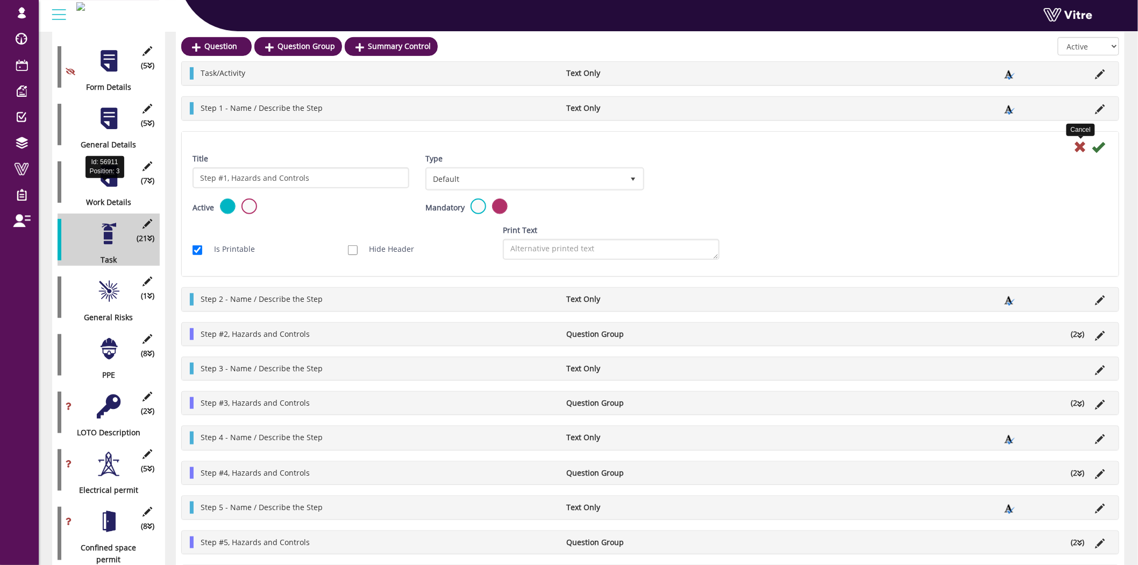
click at [1080, 143] on icon at bounding box center [1080, 146] width 13 height 13
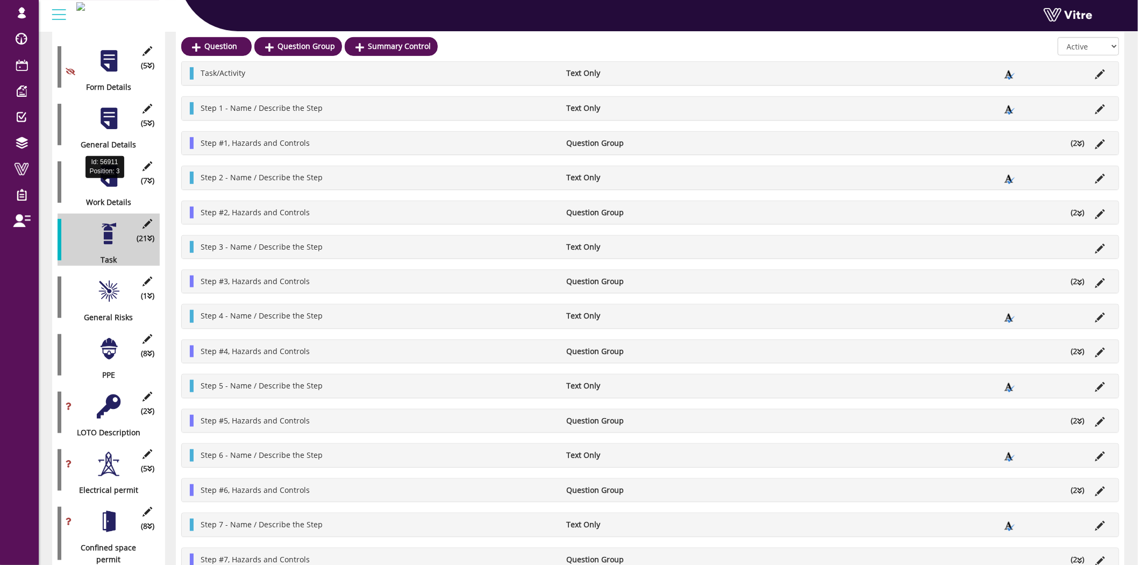
click at [1075, 141] on li "(2 )" at bounding box center [1078, 143] width 24 height 12
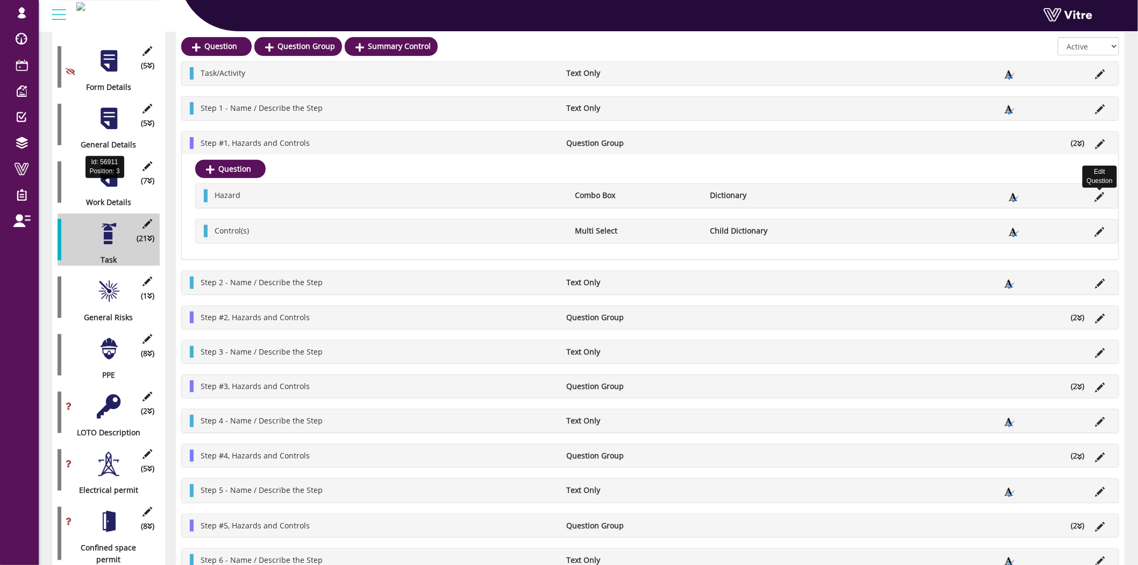
click at [1101, 194] on icon at bounding box center [1100, 197] width 10 height 10
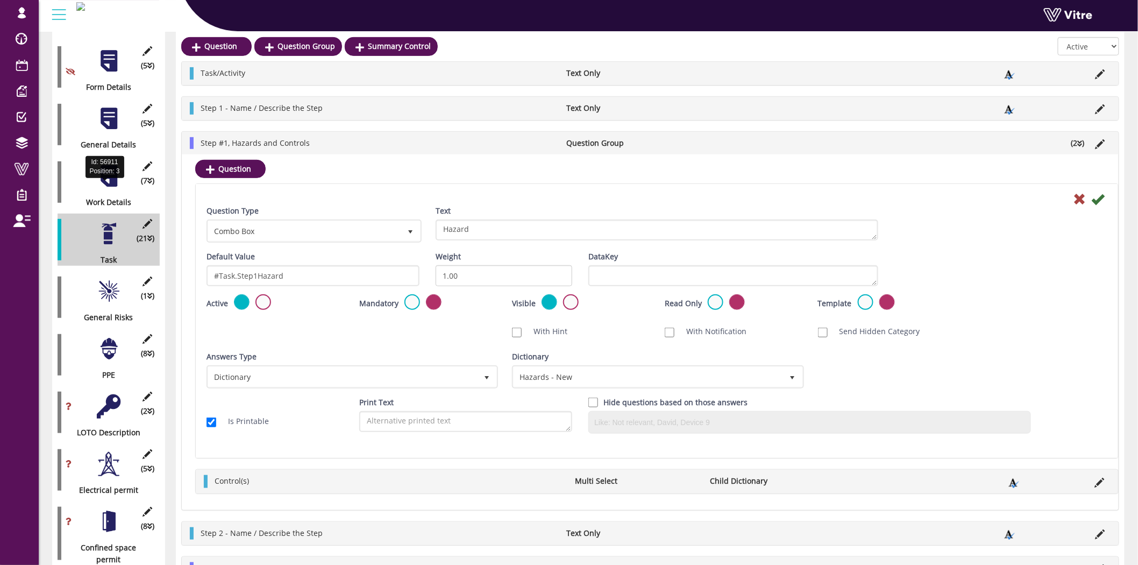
click at [1096, 199] on icon at bounding box center [1098, 199] width 13 height 13
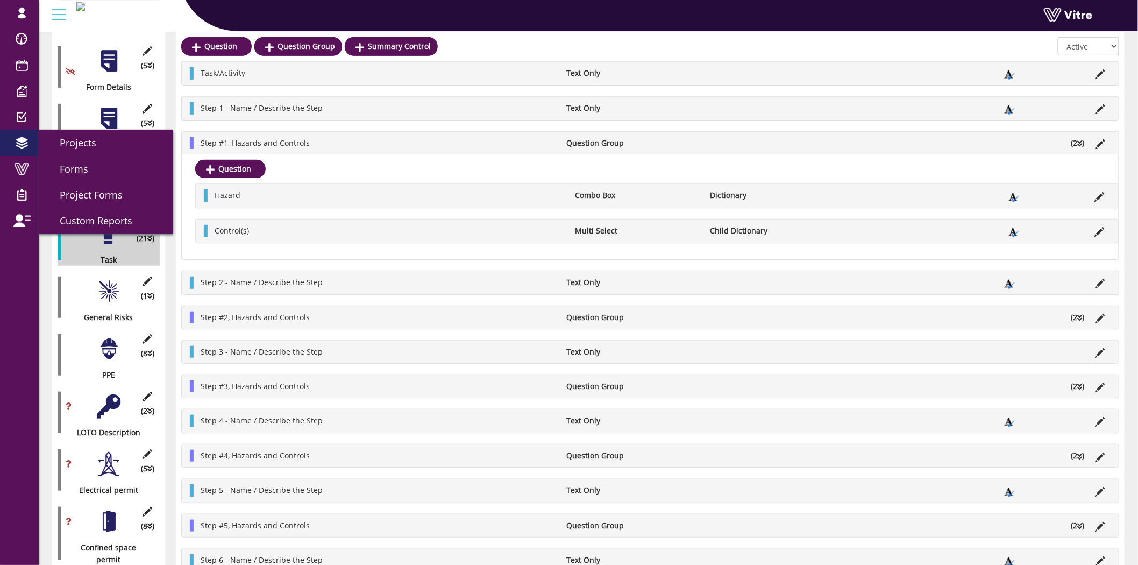
click at [23, 135] on link "Projects" at bounding box center [19, 143] width 39 height 26
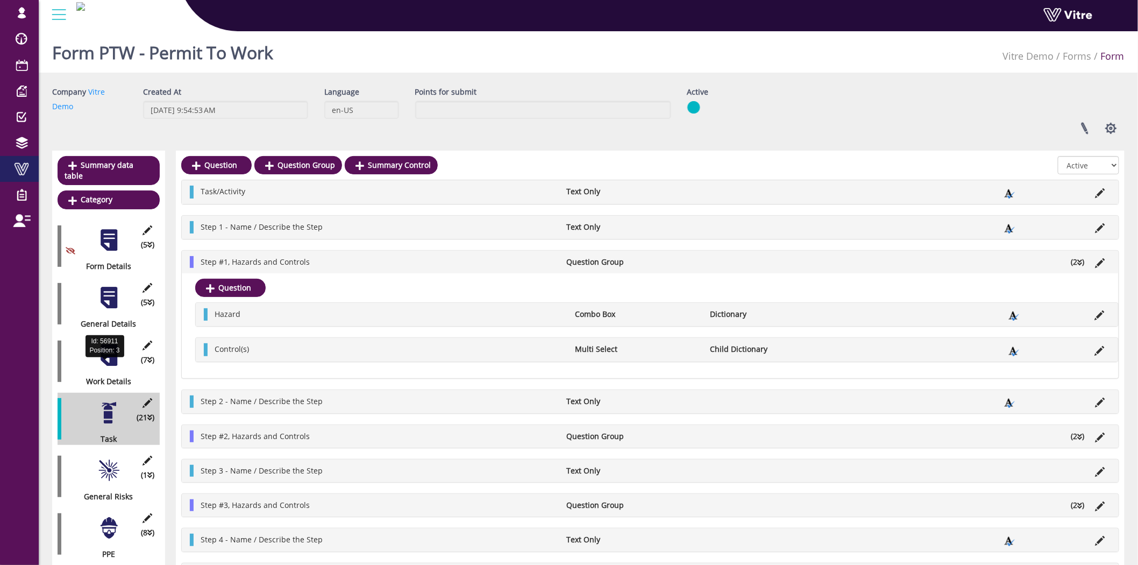
click at [23, 168] on span at bounding box center [21, 168] width 27 height 13
